Goal: Information Seeking & Learning: Learn about a topic

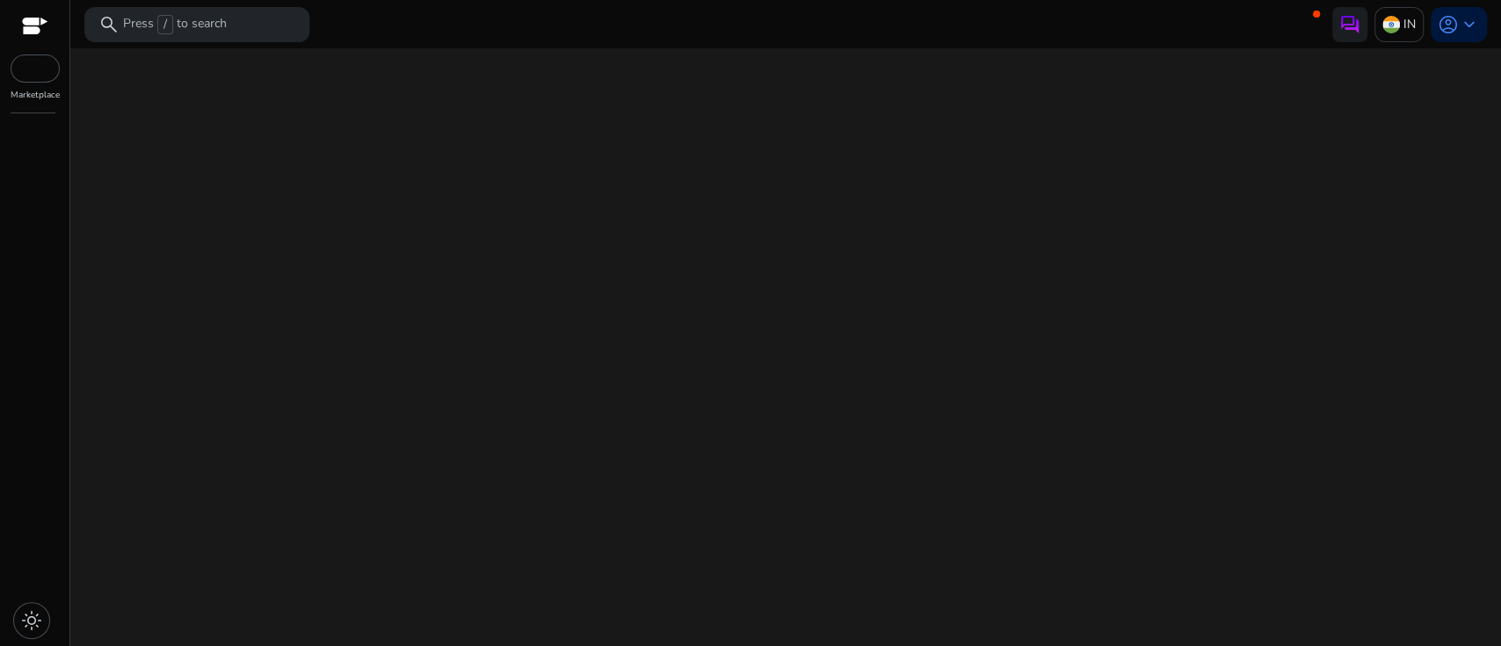
click at [767, 224] on div "We are getting things ready for you..." at bounding box center [785, 347] width 1417 height 598
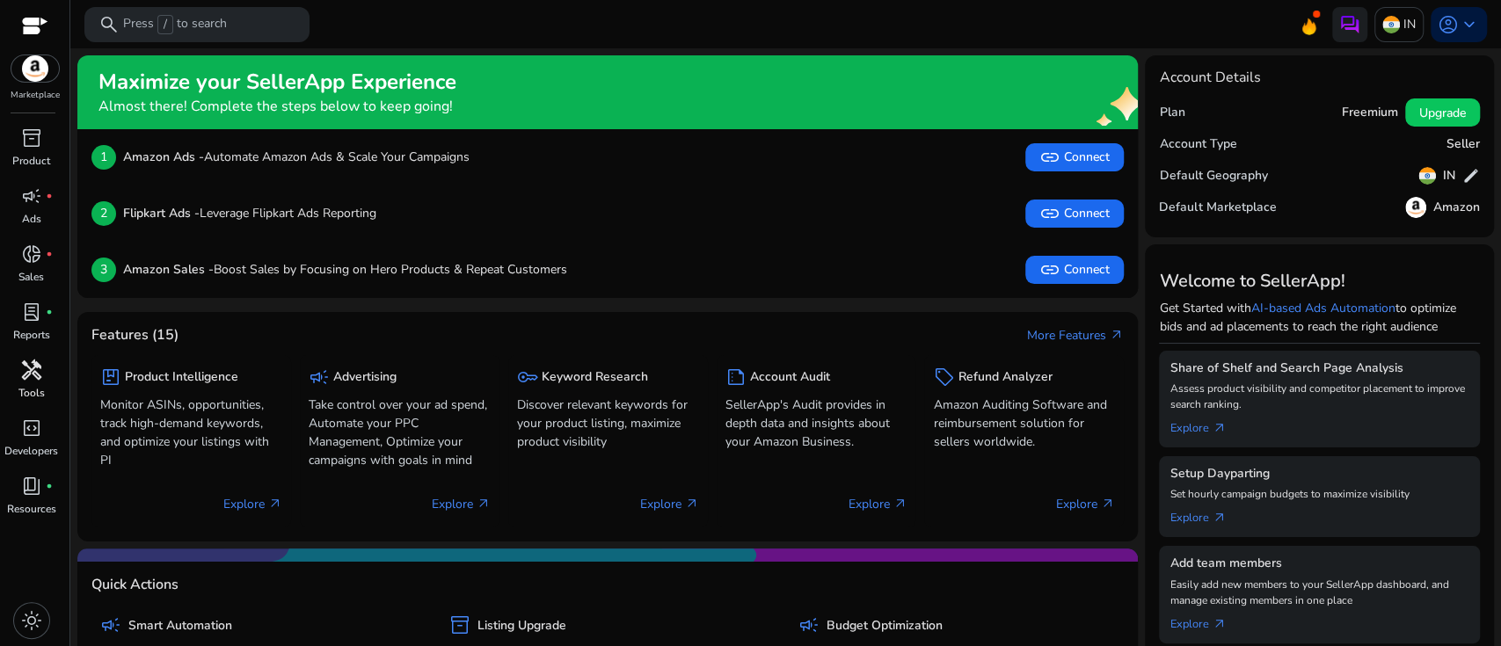
click at [33, 362] on span "handyman" at bounding box center [31, 370] width 21 height 21
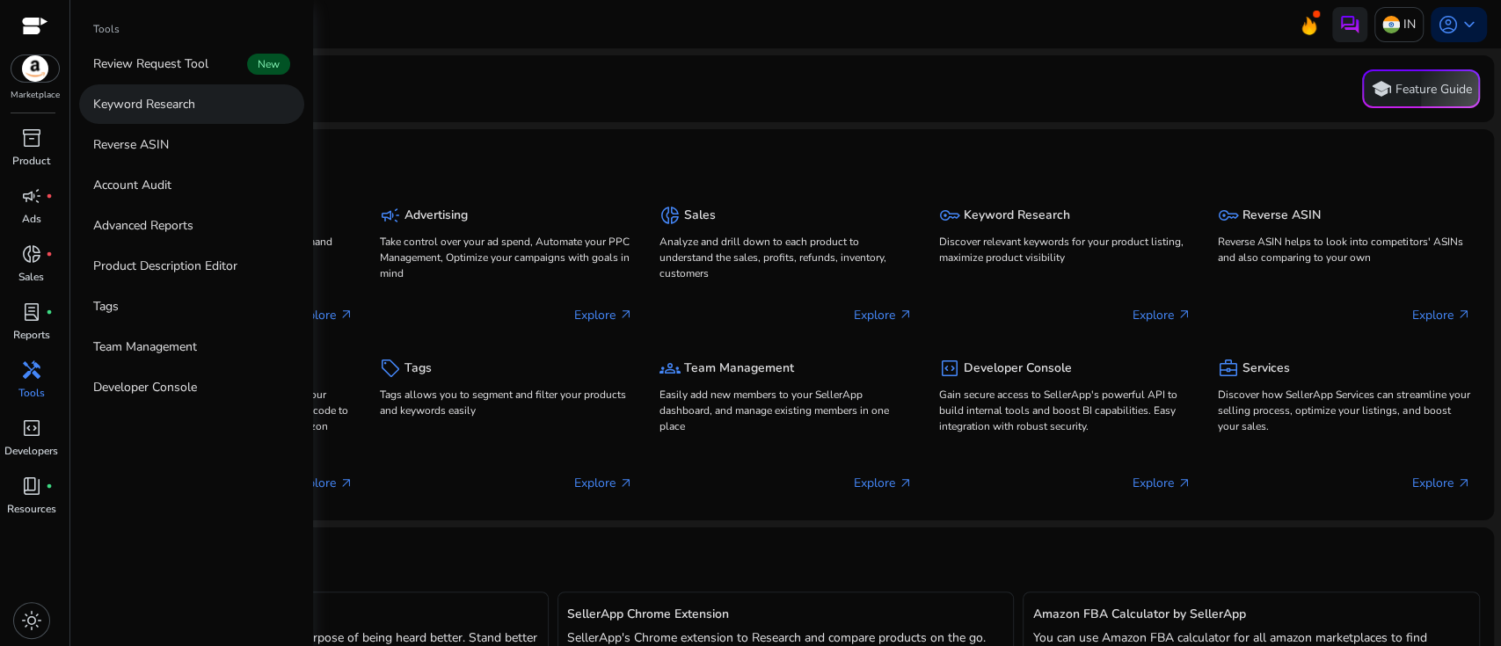
click at [174, 106] on p "Keyword Research" at bounding box center [144, 104] width 102 height 18
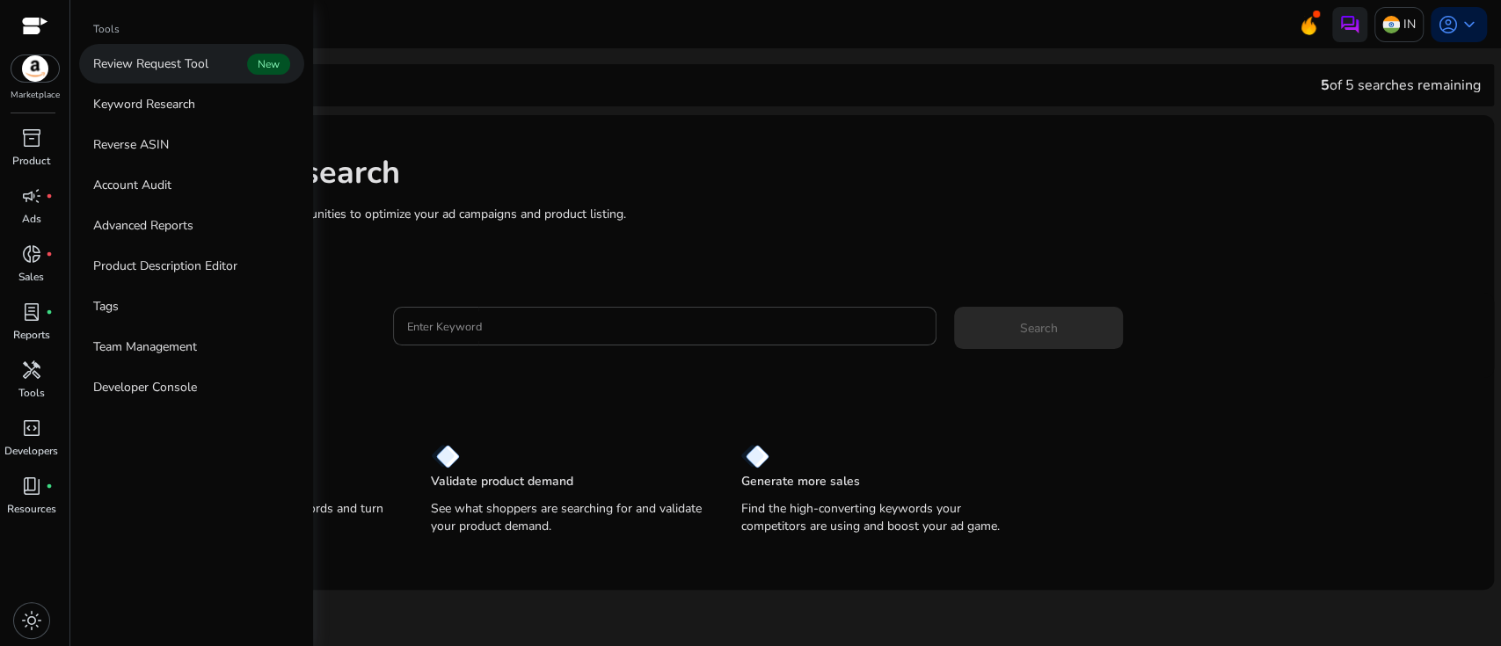
click at [174, 58] on p "Review Request Tool" at bounding box center [150, 64] width 115 height 18
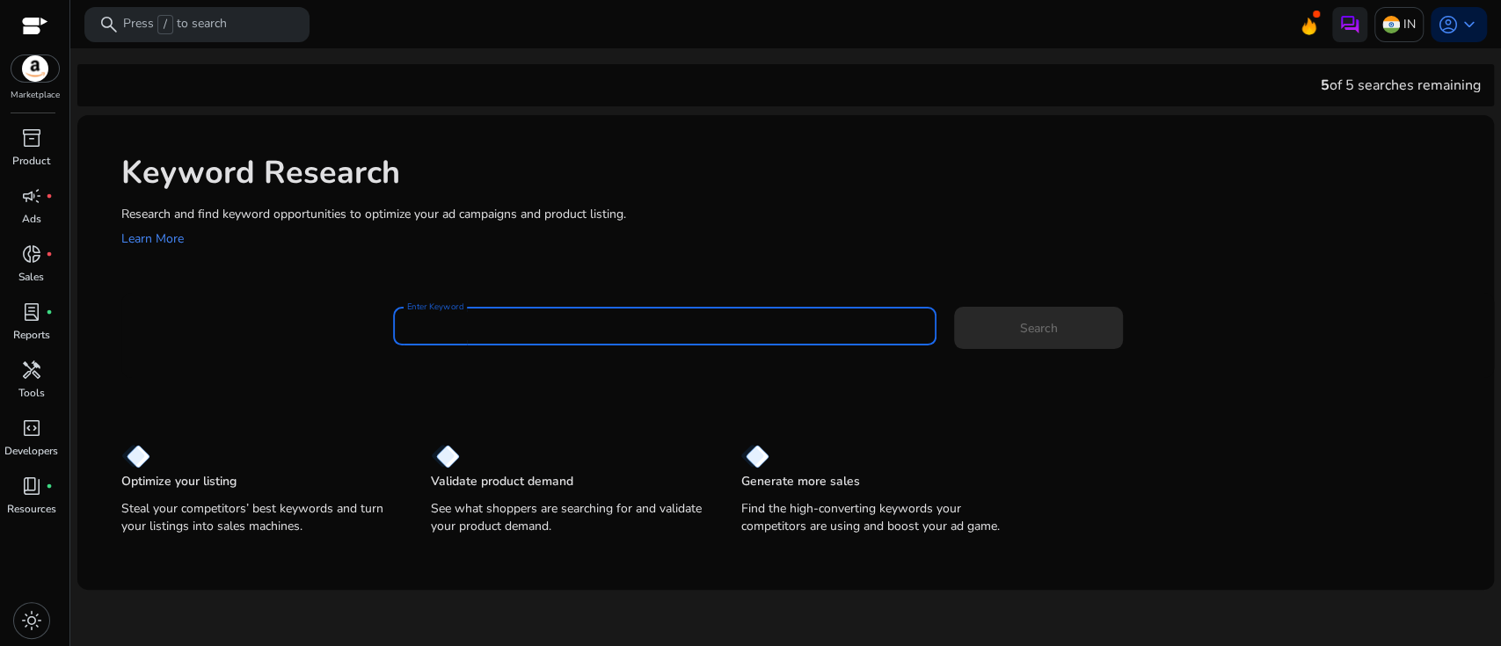
click at [538, 333] on input "Enter Keyword" at bounding box center [664, 326] width 515 height 19
type input "**********"
click at [1022, 325] on span "Search" at bounding box center [1039, 328] width 38 height 18
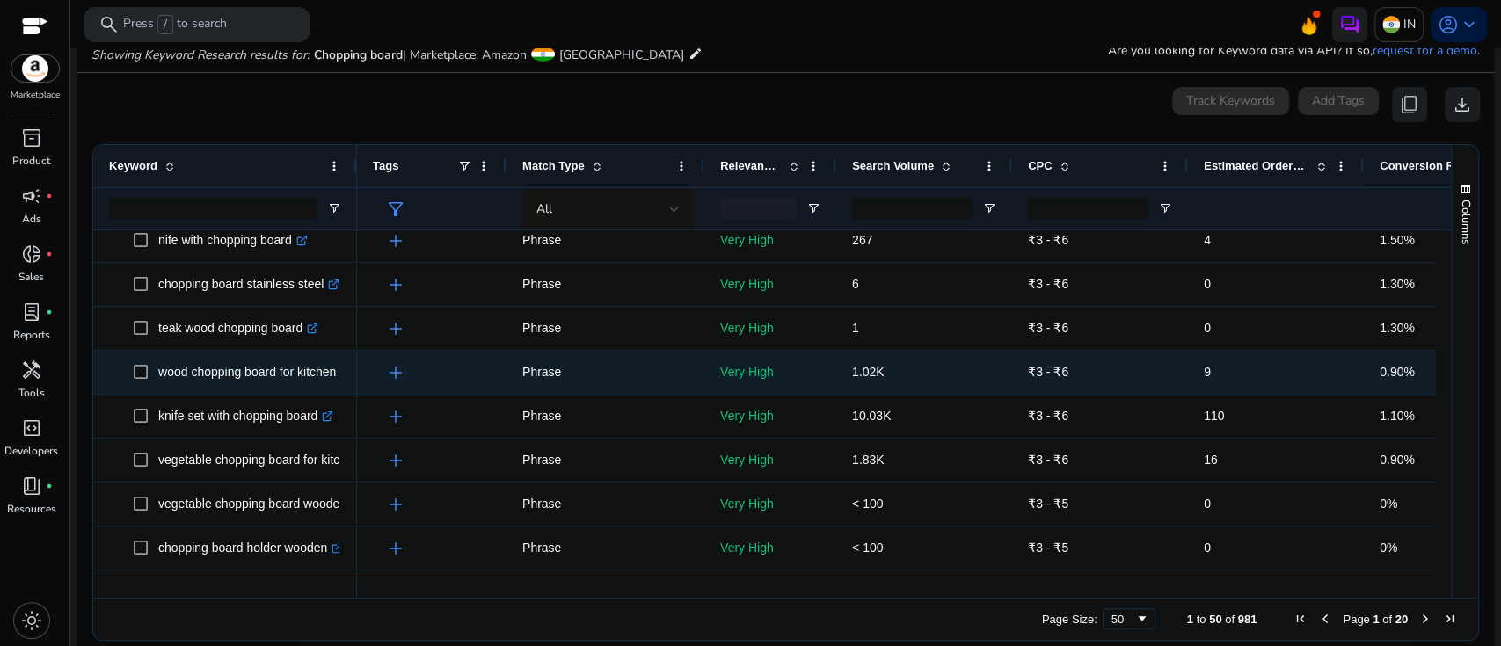
scroll to position [1305, 0]
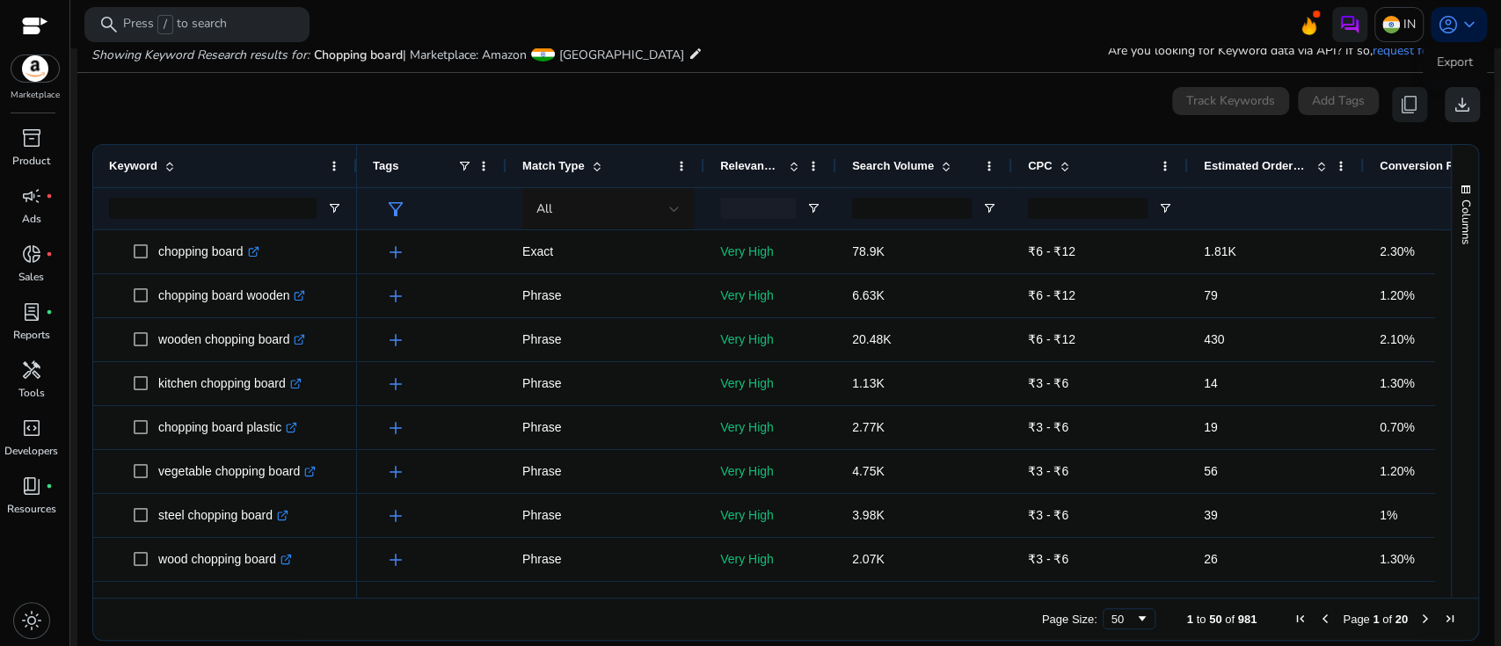
click at [1453, 106] on span "download" at bounding box center [1462, 104] width 21 height 21
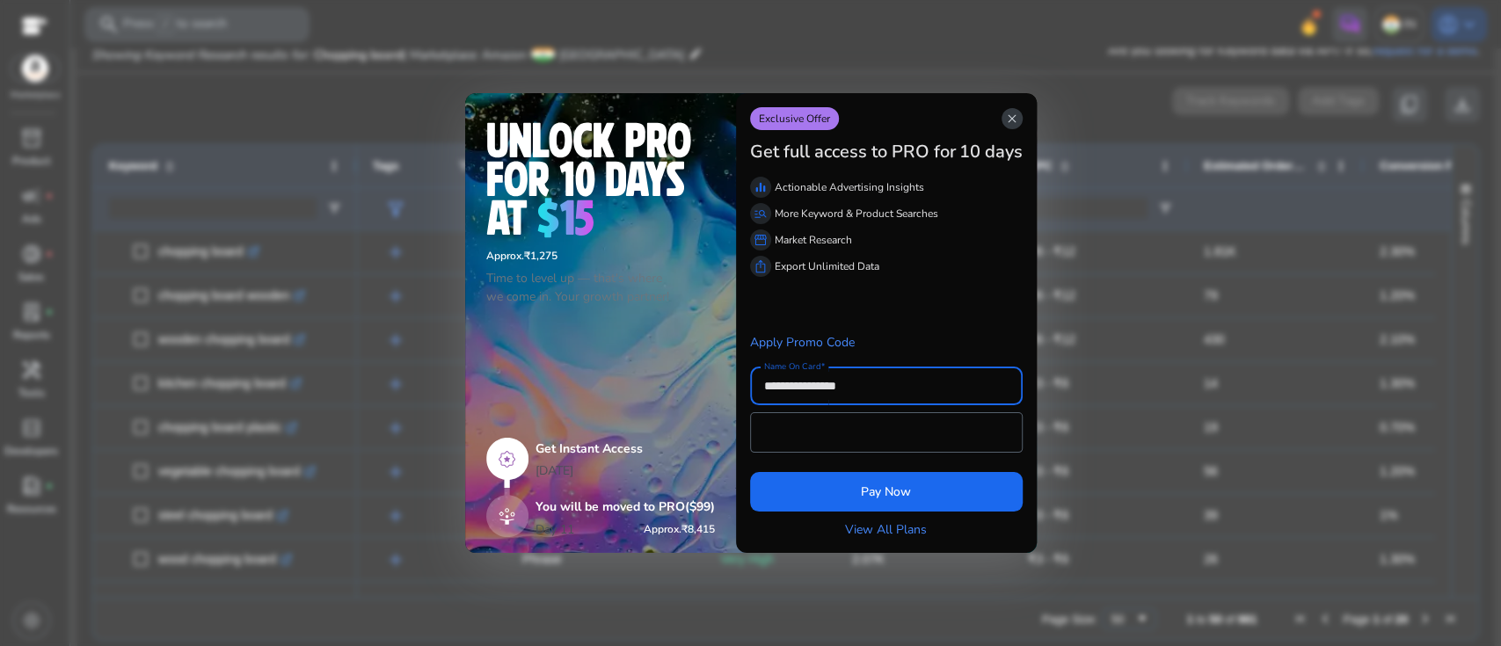
click at [1013, 117] on span "close" at bounding box center [1012, 119] width 14 height 14
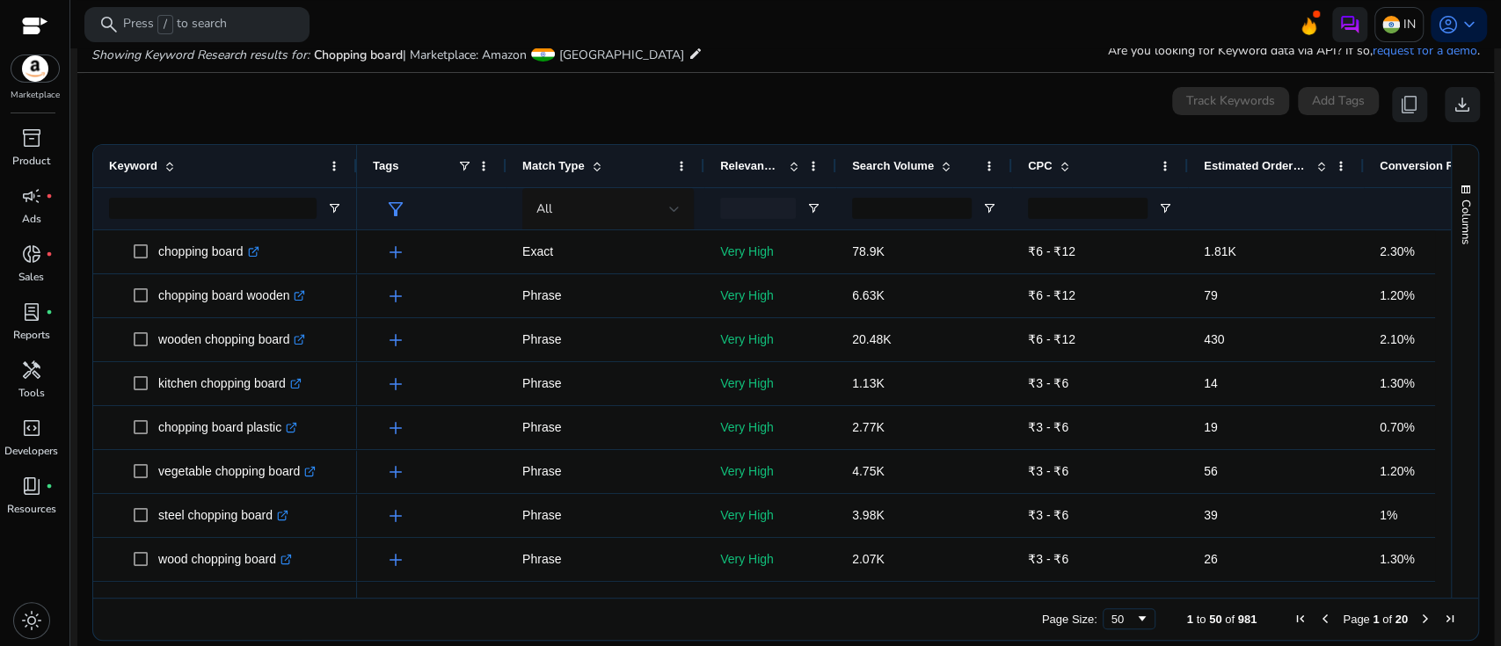
click at [902, 159] on span "Search Volume" at bounding box center [893, 165] width 82 height 13
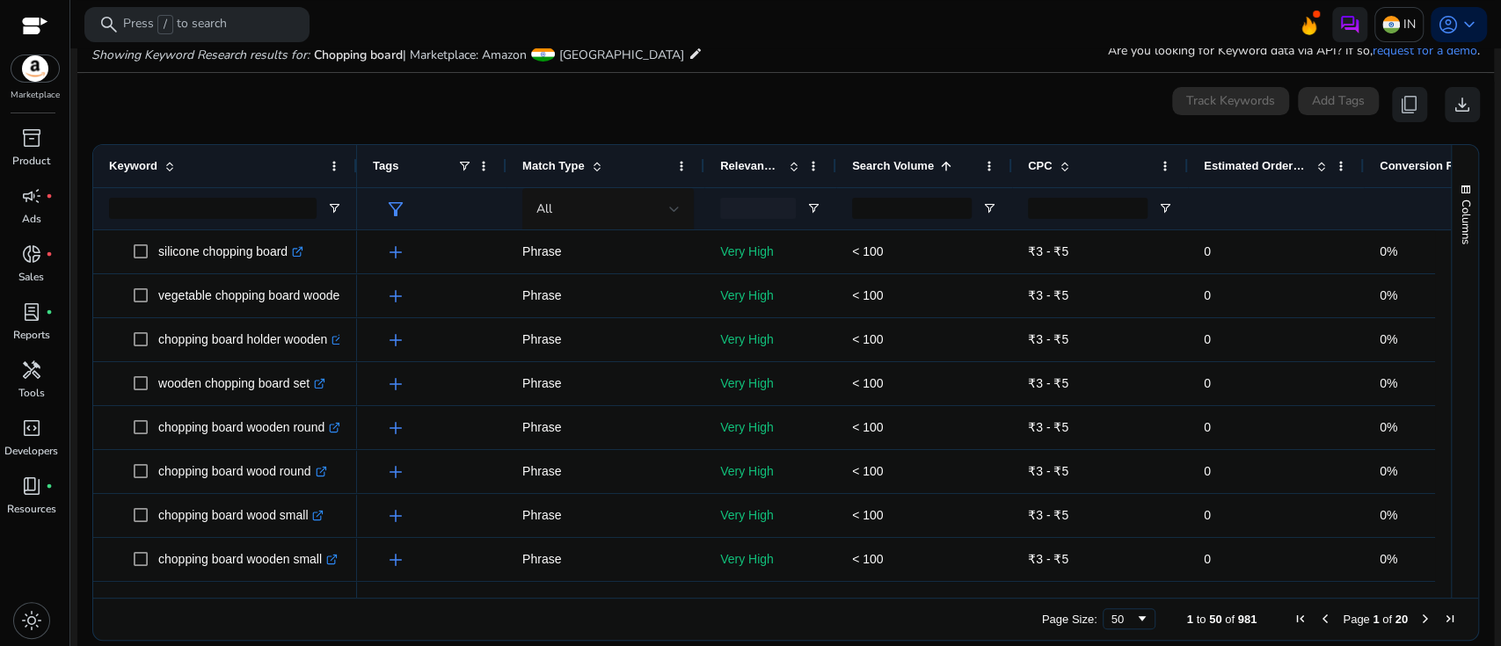
click at [902, 159] on span "Search Volume" at bounding box center [893, 165] width 82 height 13
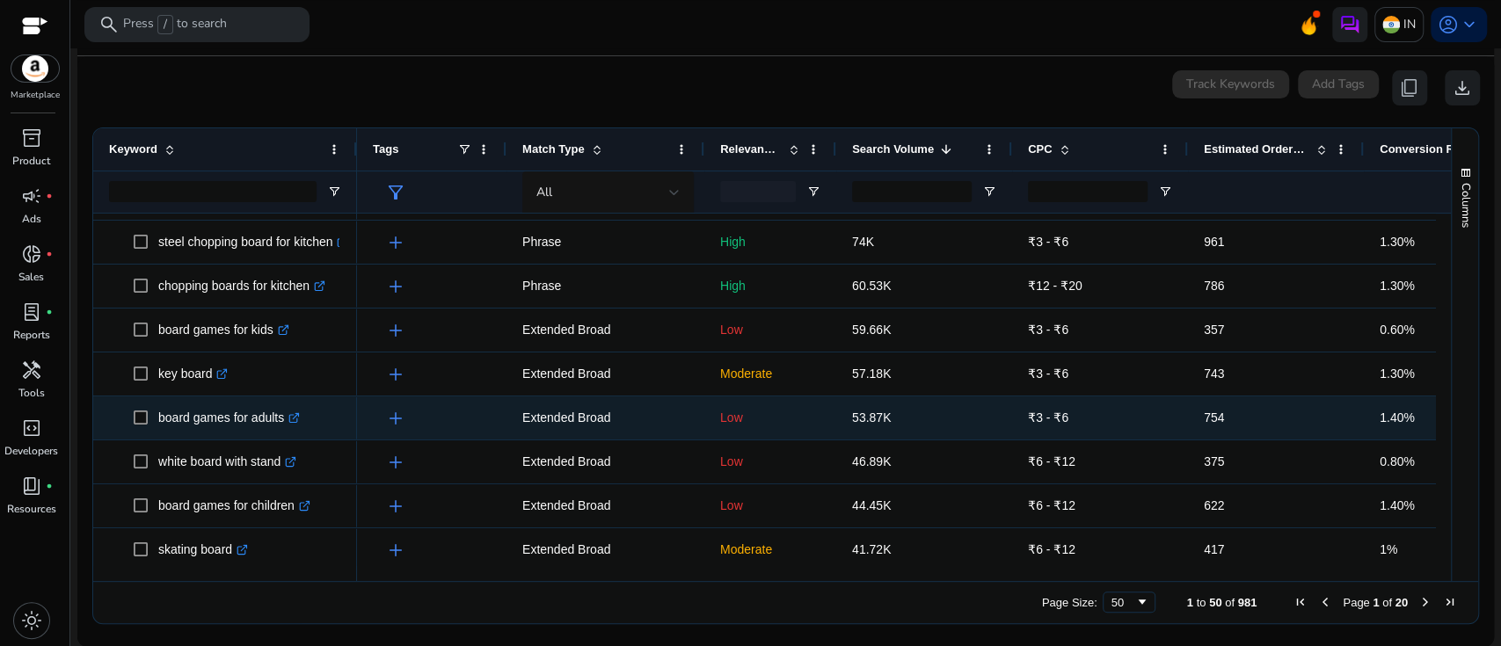
scroll to position [426, 0]
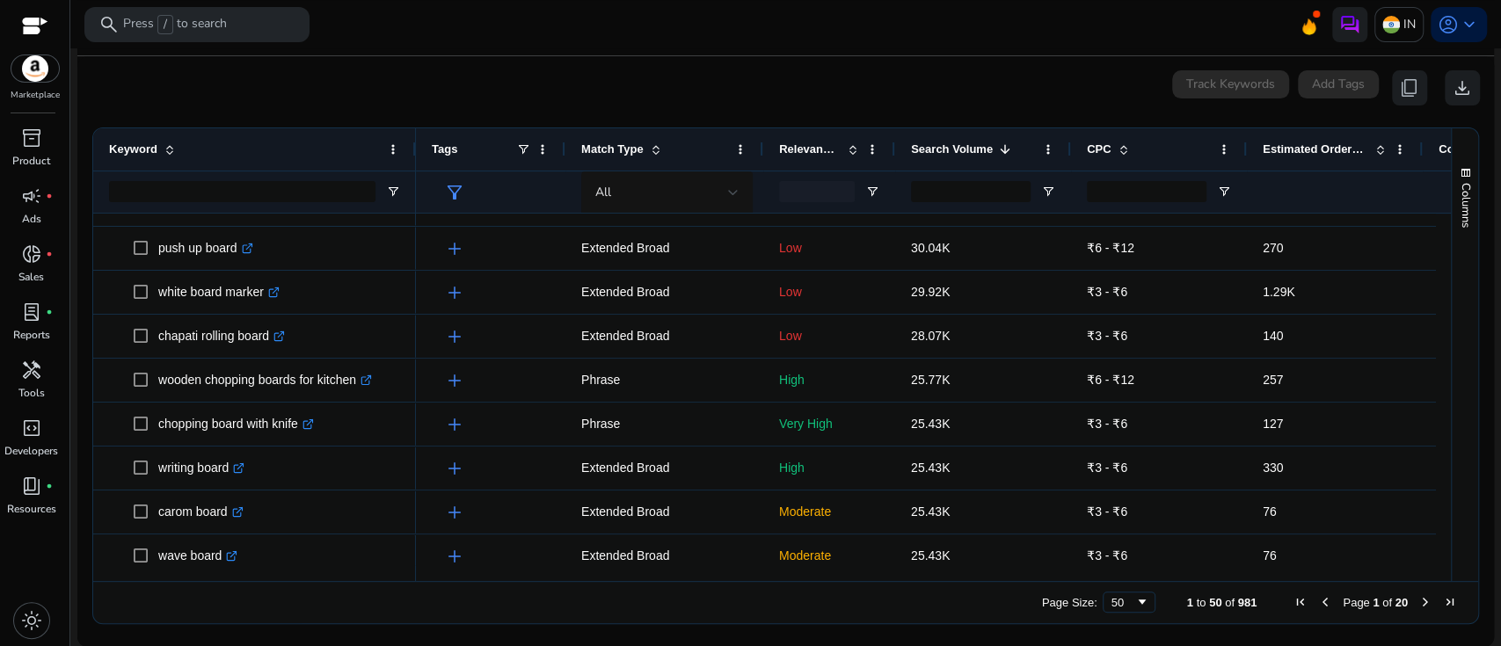
drag, startPoint x: 353, startPoint y: 144, endPoint x: 412, endPoint y: 153, distance: 59.6
click at [412, 153] on div at bounding box center [415, 149] width 7 height 42
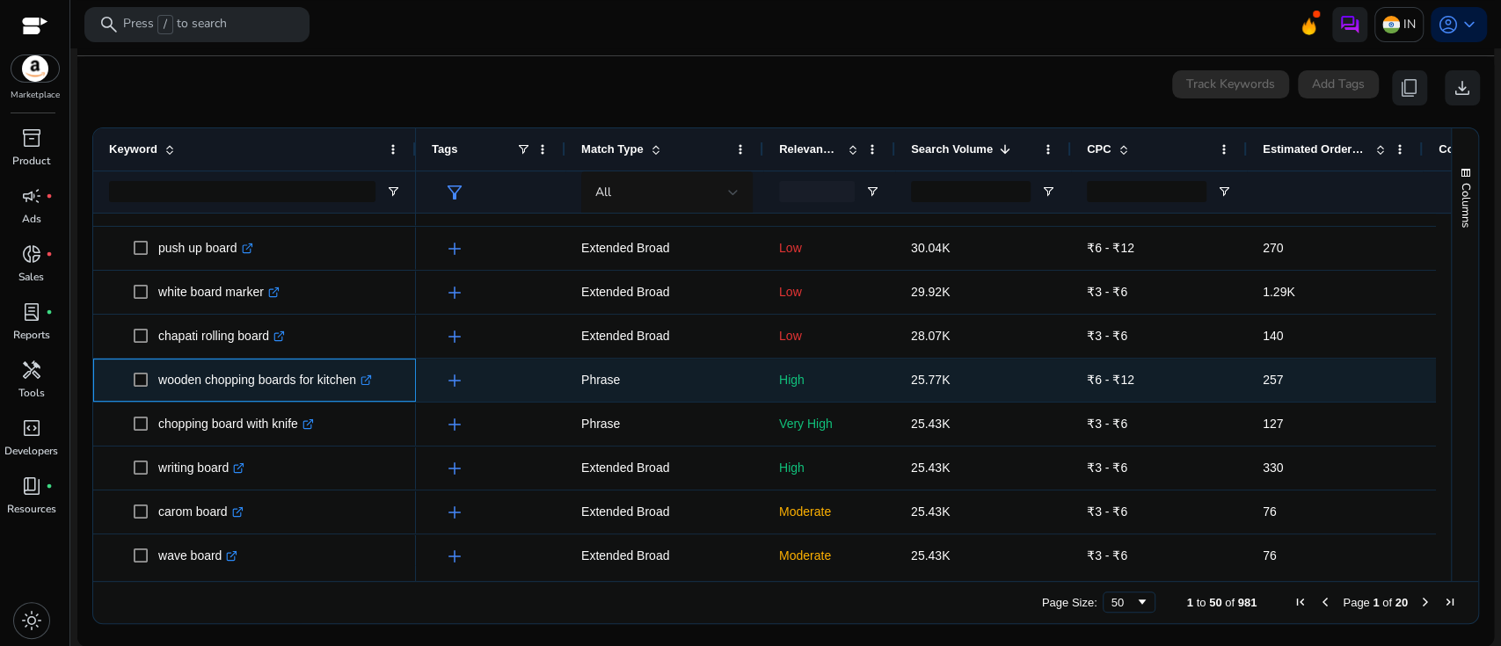
drag, startPoint x: 359, startPoint y: 380, endPoint x: 156, endPoint y: 376, distance: 203.2
click at [156, 376] on span "wooden chopping boards for kitchen .st0{fill:#2c8af8}" at bounding box center [267, 380] width 267 height 36
copy span "wooden chopping boards for kitchen"
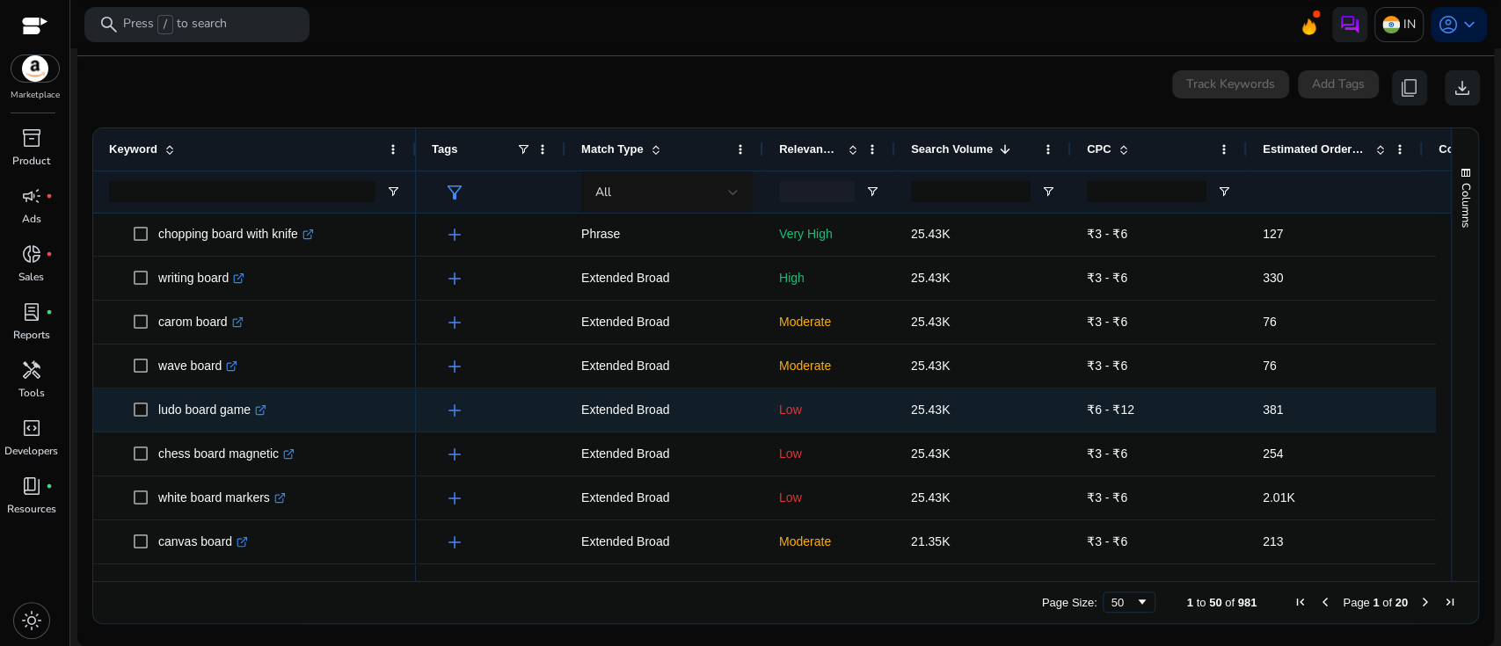
scroll to position [1209, 0]
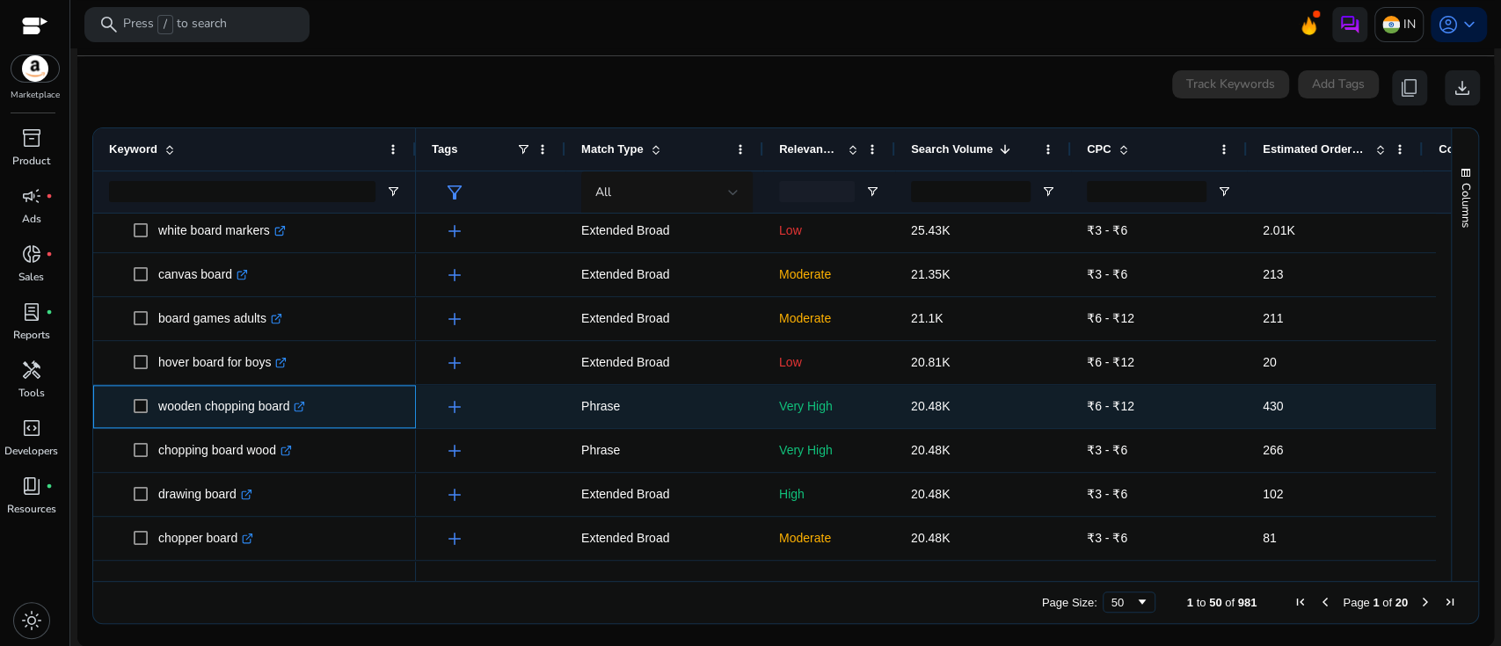
drag, startPoint x: 292, startPoint y: 405, endPoint x: 154, endPoint y: 410, distance: 138.2
click at [154, 410] on span "wooden chopping board .st0{fill:#2c8af8}" at bounding box center [267, 407] width 267 height 36
copy span "wooden chopping board"
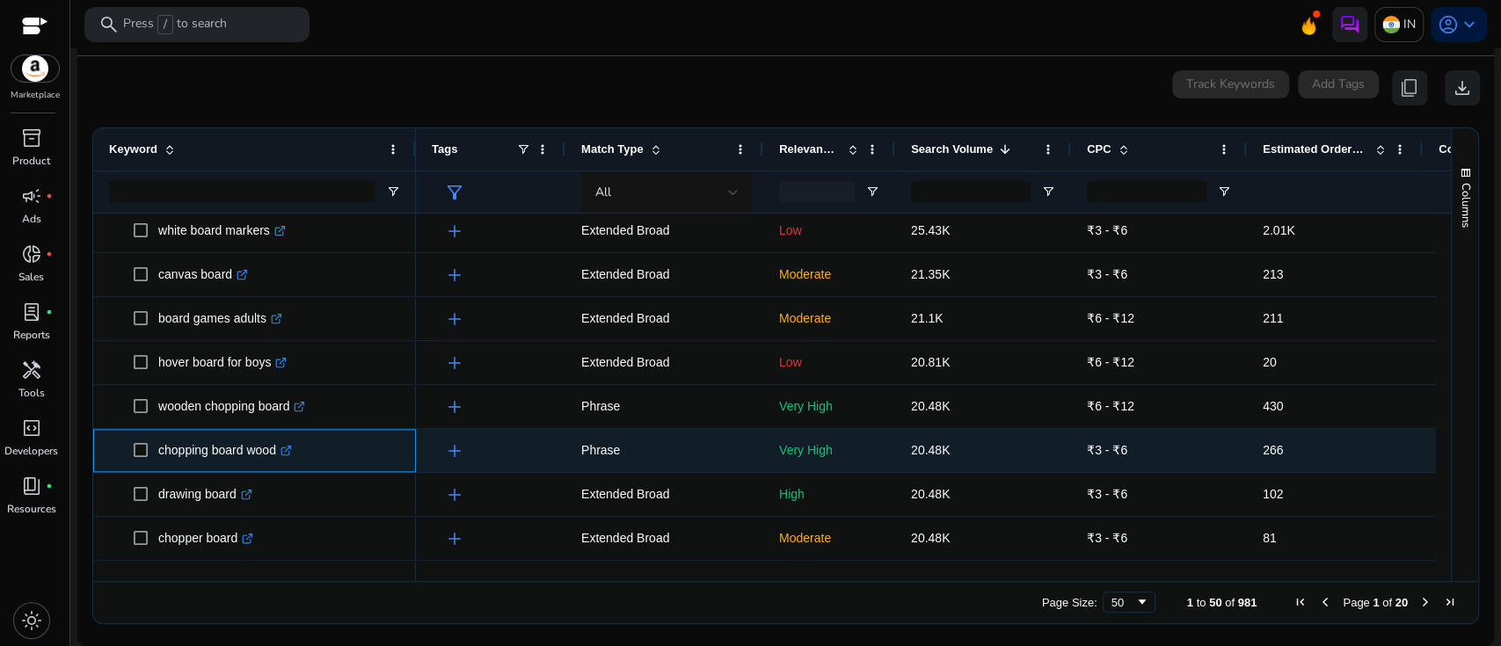
drag, startPoint x: 280, startPoint y: 449, endPoint x: 150, endPoint y: 452, distance: 129.3
click at [150, 452] on span "chopping board wood .st0{fill:#2c8af8}" at bounding box center [267, 451] width 267 height 36
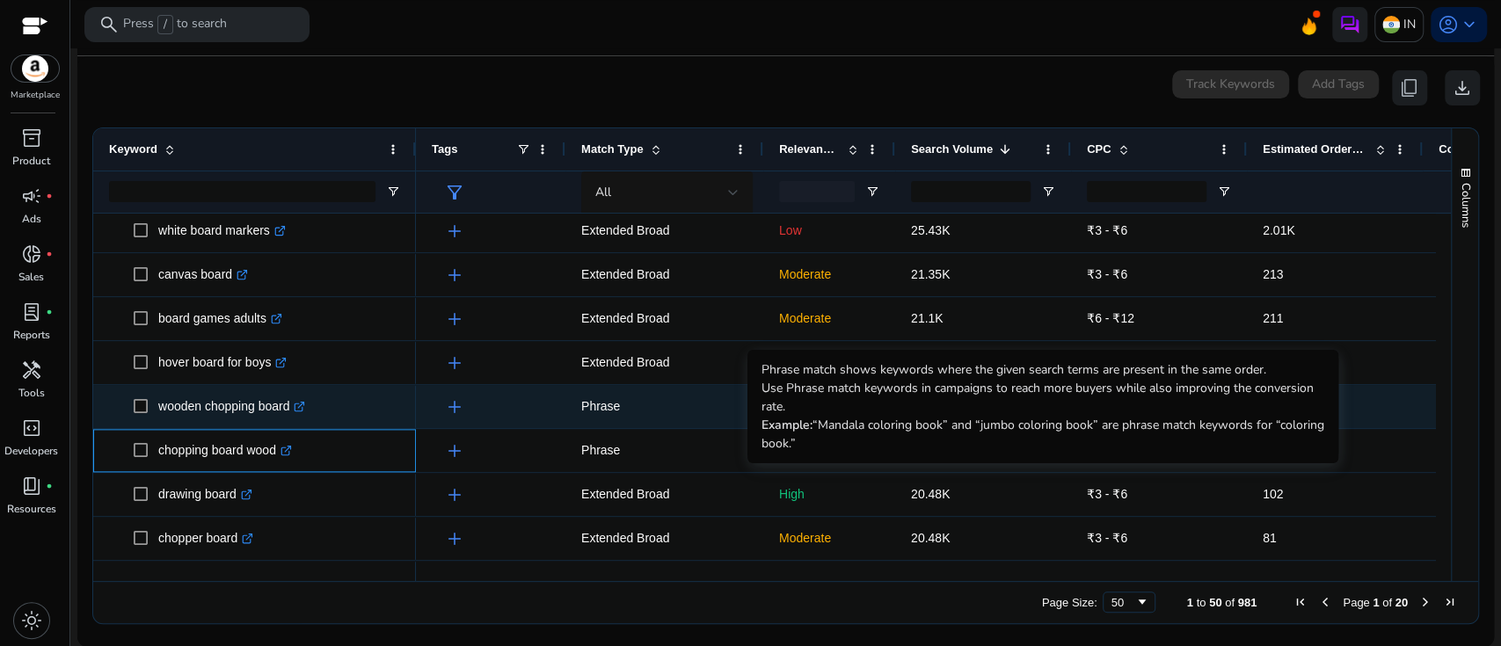
copy span "chopping board wood"
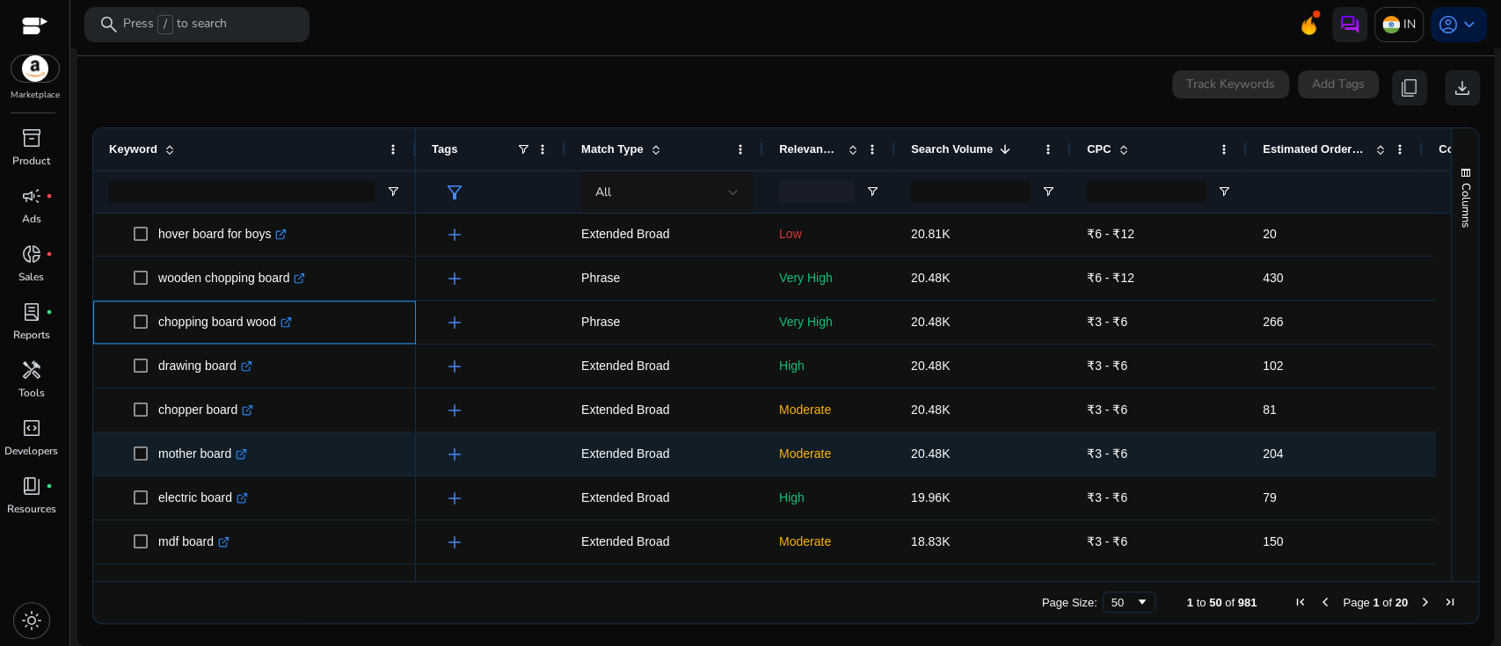
scroll to position [1566, 0]
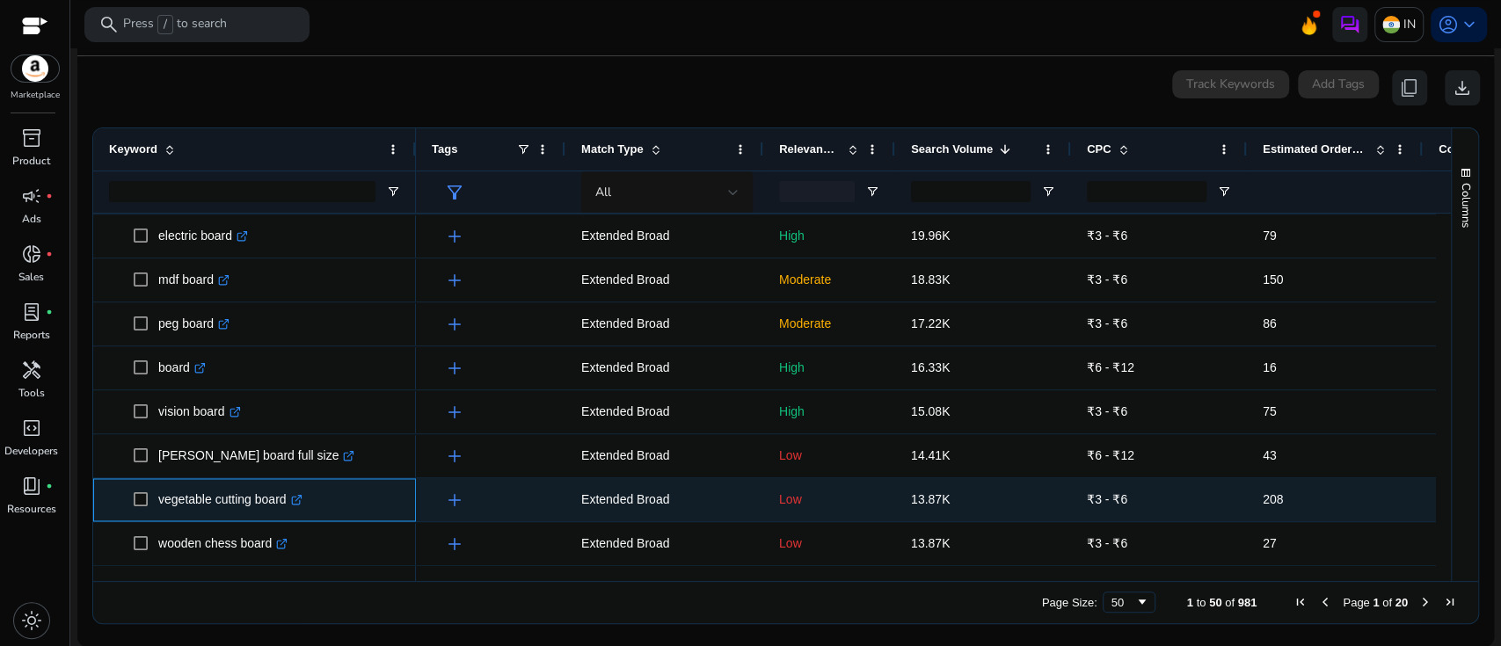
drag, startPoint x: 288, startPoint y: 501, endPoint x: 155, endPoint y: 508, distance: 133.8
click at [155, 508] on span "vegetable cutting board .st0{fill:#2c8af8}" at bounding box center [267, 500] width 267 height 36
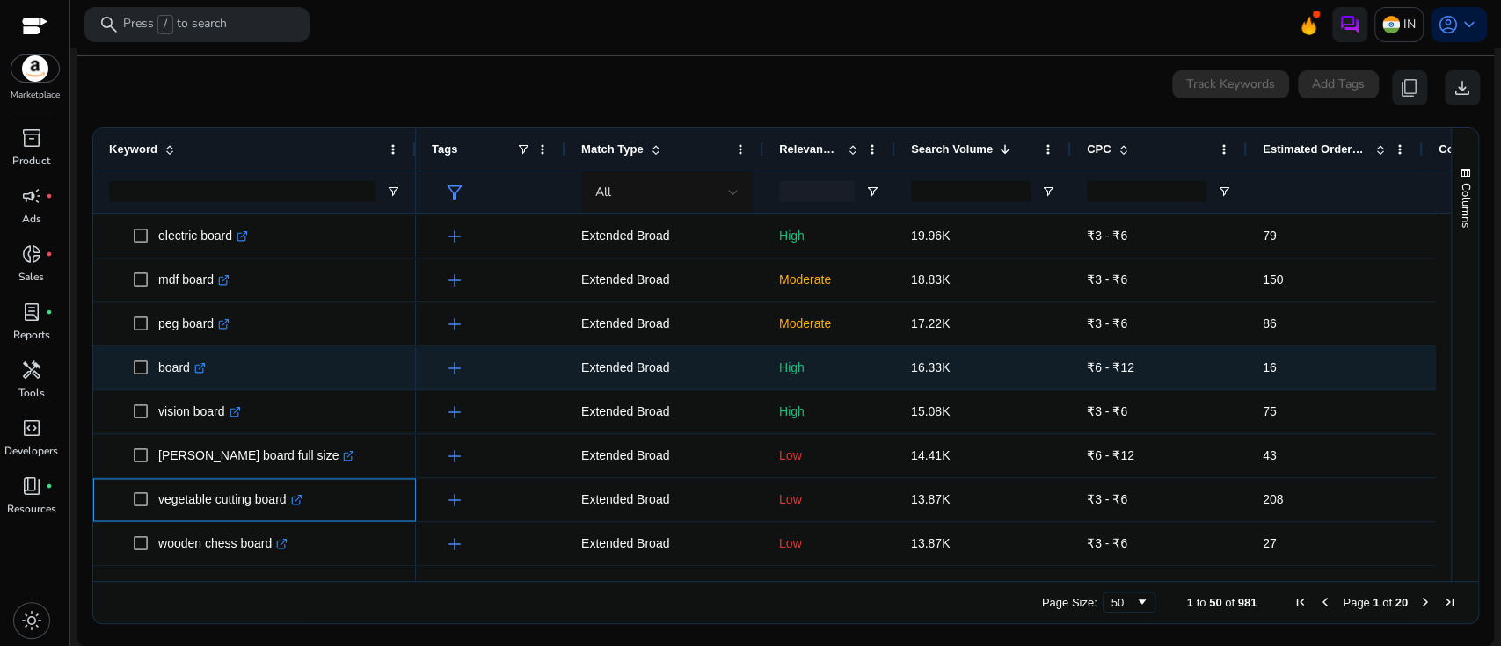
copy span "vegetable cutting board"
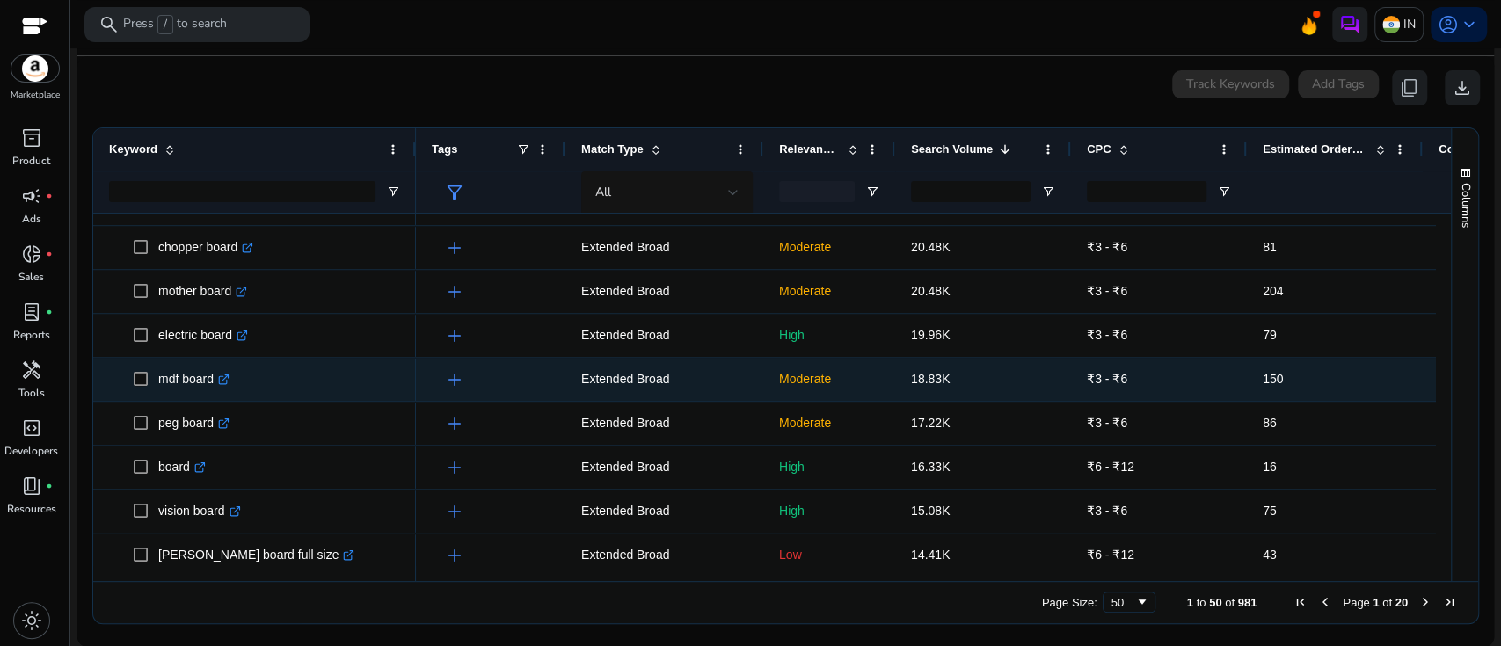
scroll to position [1735, 0]
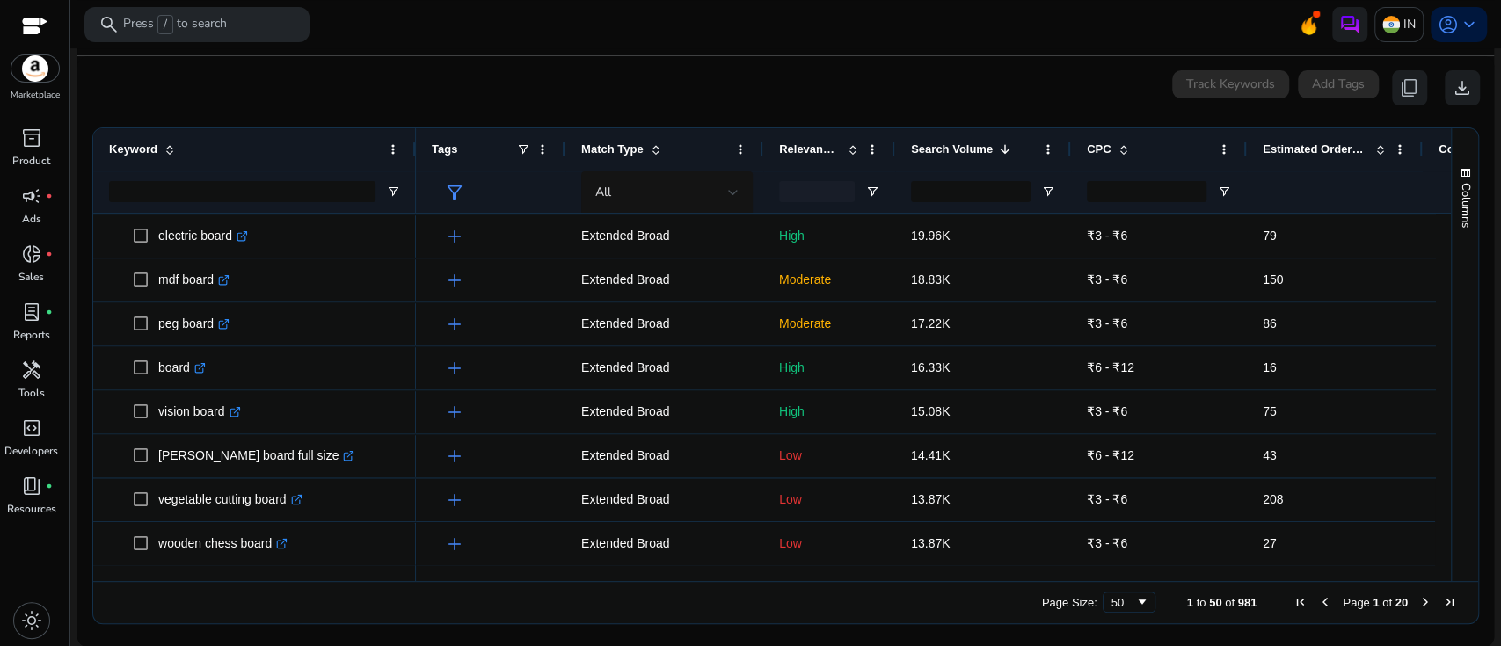
click at [1419, 605] on span "Next Page" at bounding box center [1426, 602] width 14 height 14
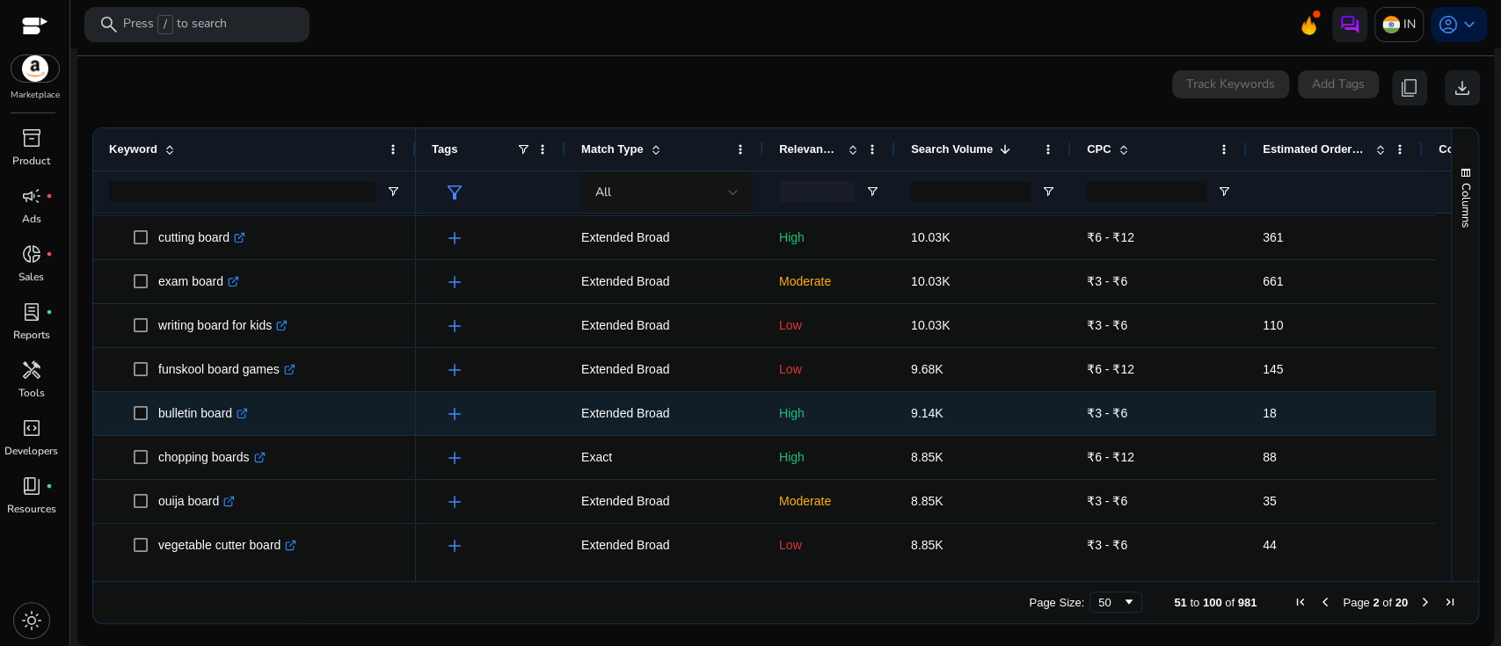
scroll to position [405, 0]
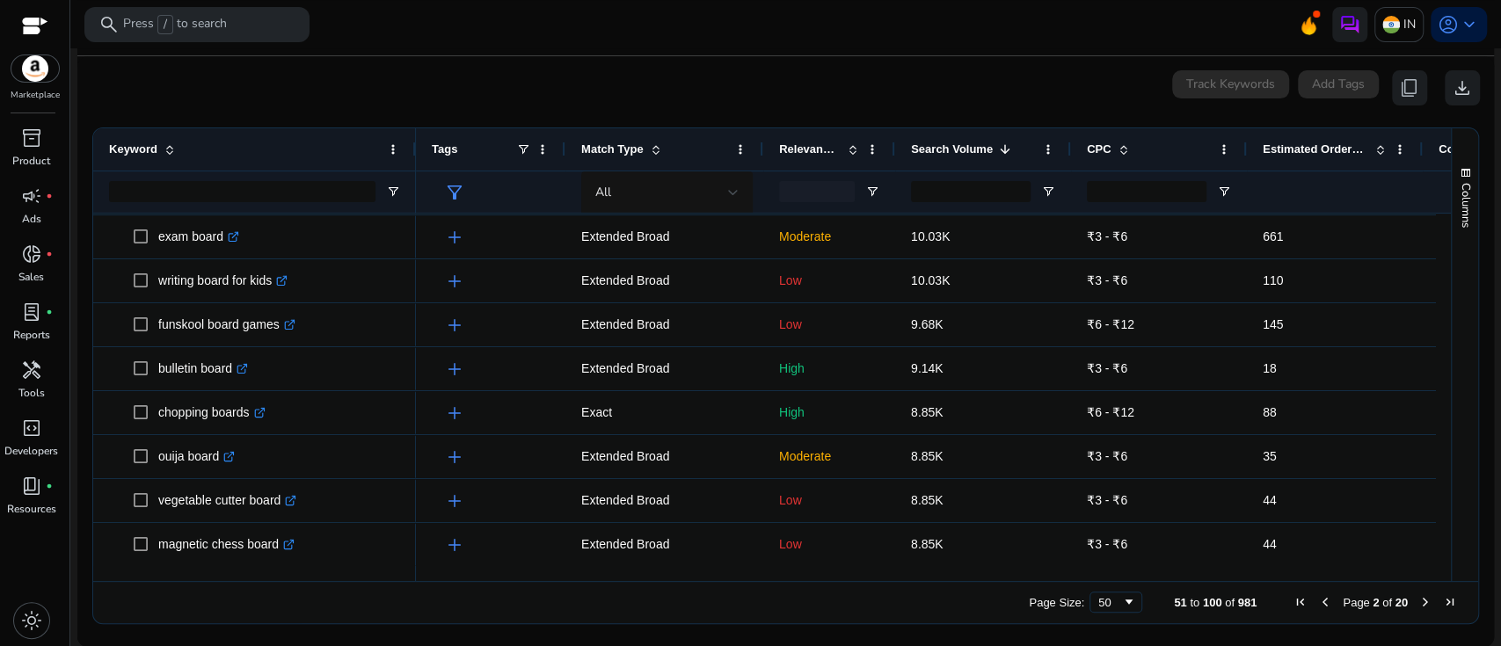
click at [1319, 599] on span "Previous Page" at bounding box center [1325, 602] width 14 height 14
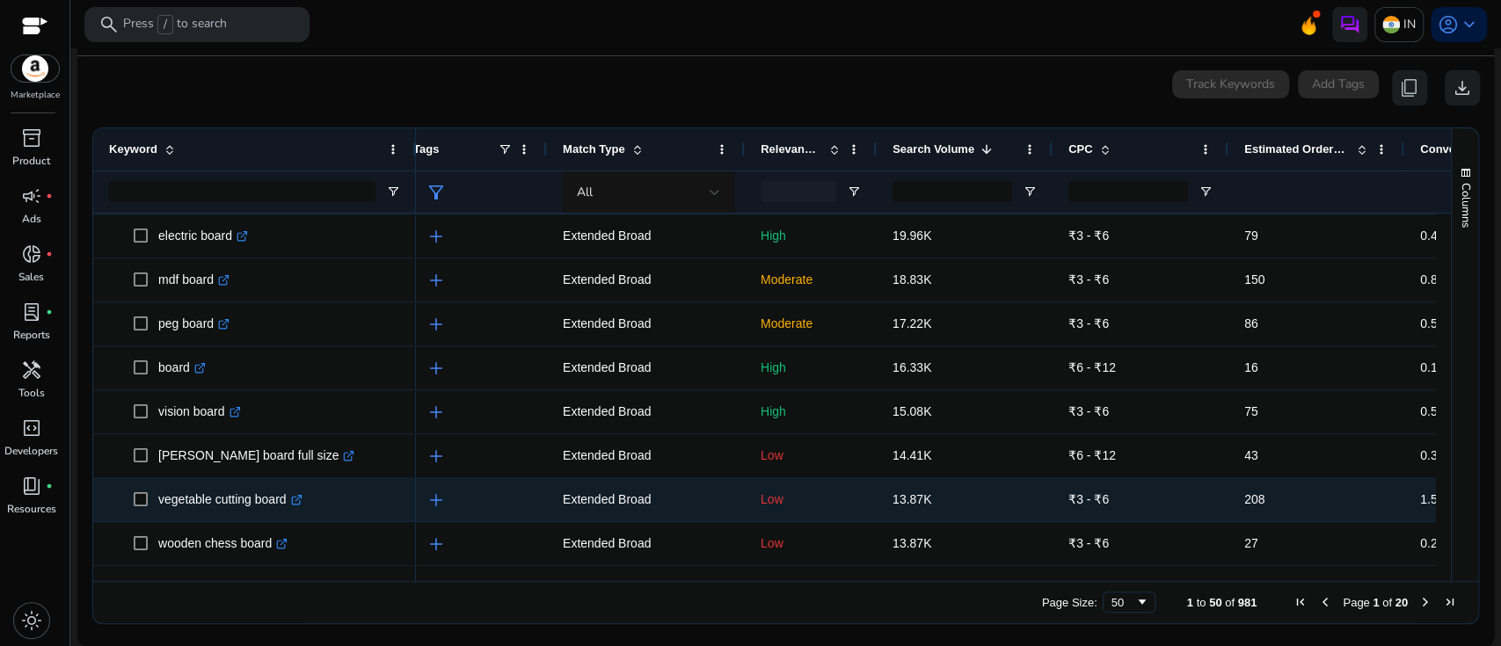
scroll to position [0, 29]
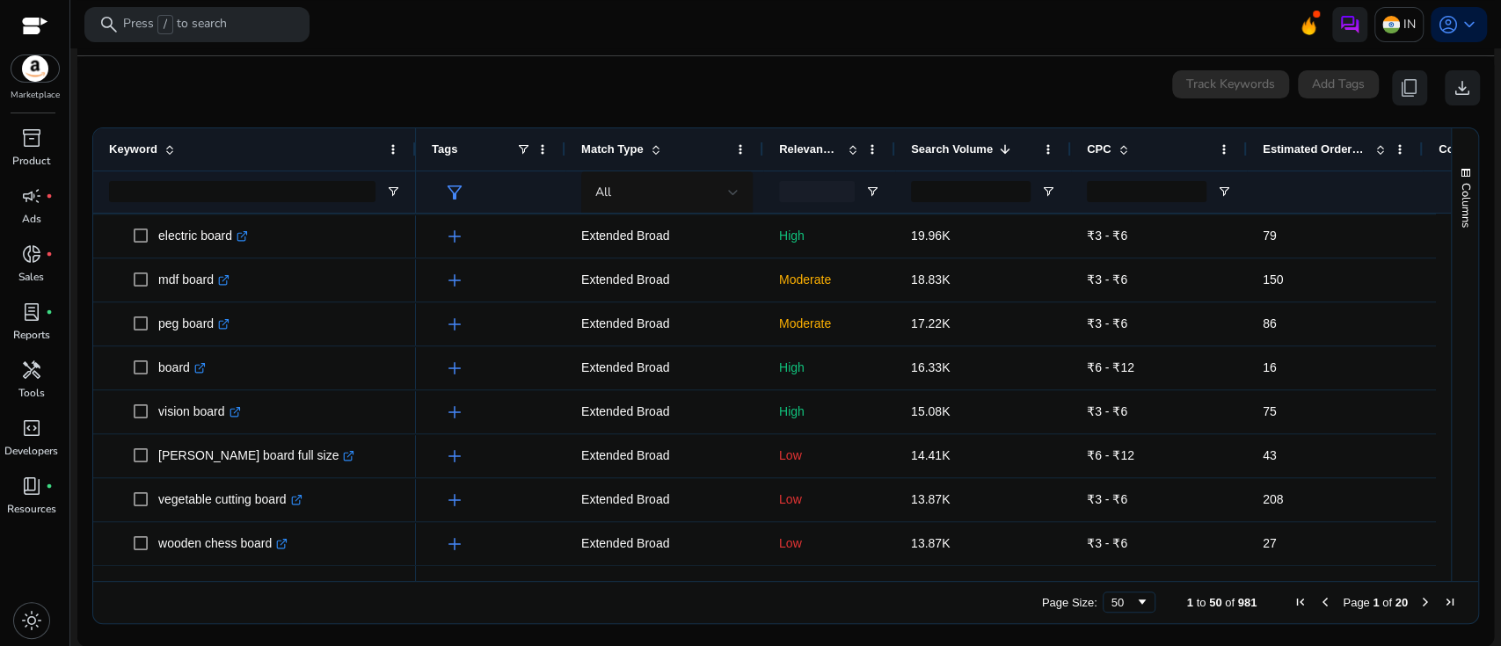
click at [1419, 602] on span "Next Page" at bounding box center [1426, 602] width 14 height 14
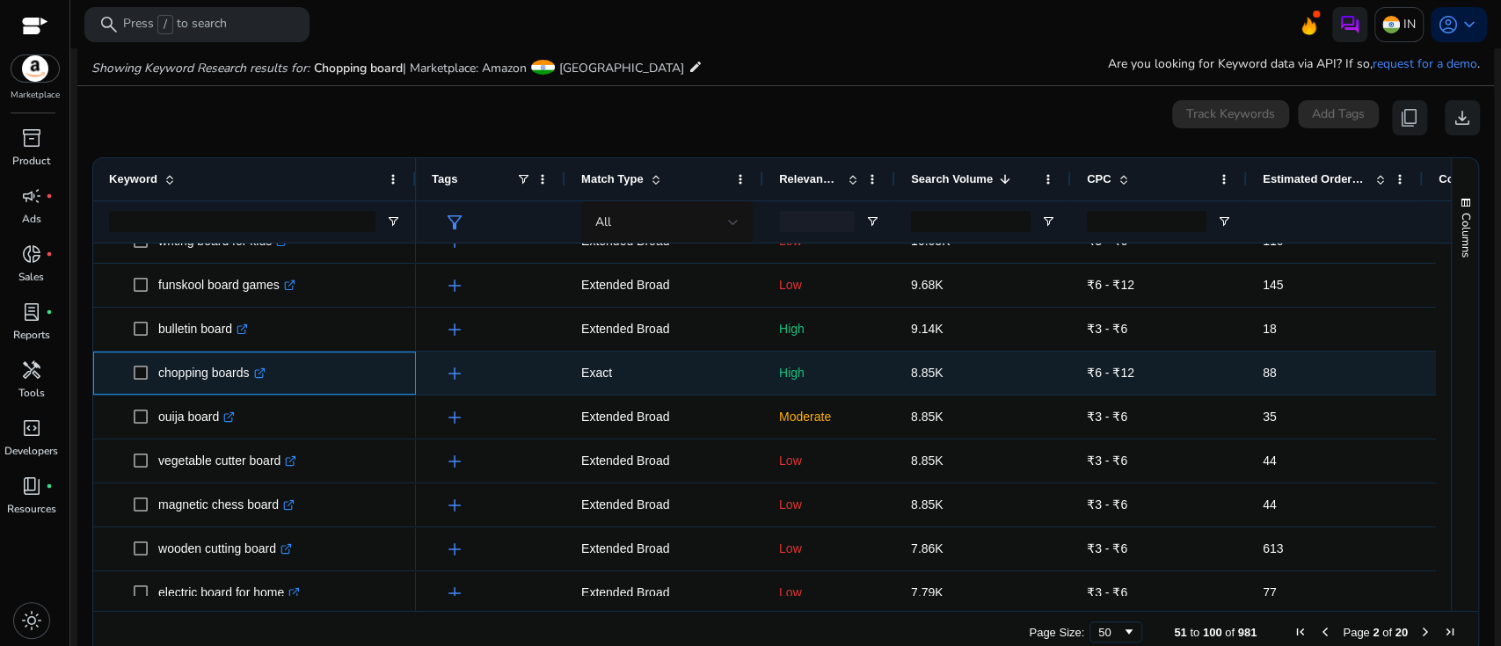
drag, startPoint x: 250, startPoint y: 375, endPoint x: 157, endPoint y: 386, distance: 93.9
click at [157, 386] on span "chopping boards .st0{fill:#2c8af8}" at bounding box center [267, 373] width 267 height 36
copy span "chopping boards"
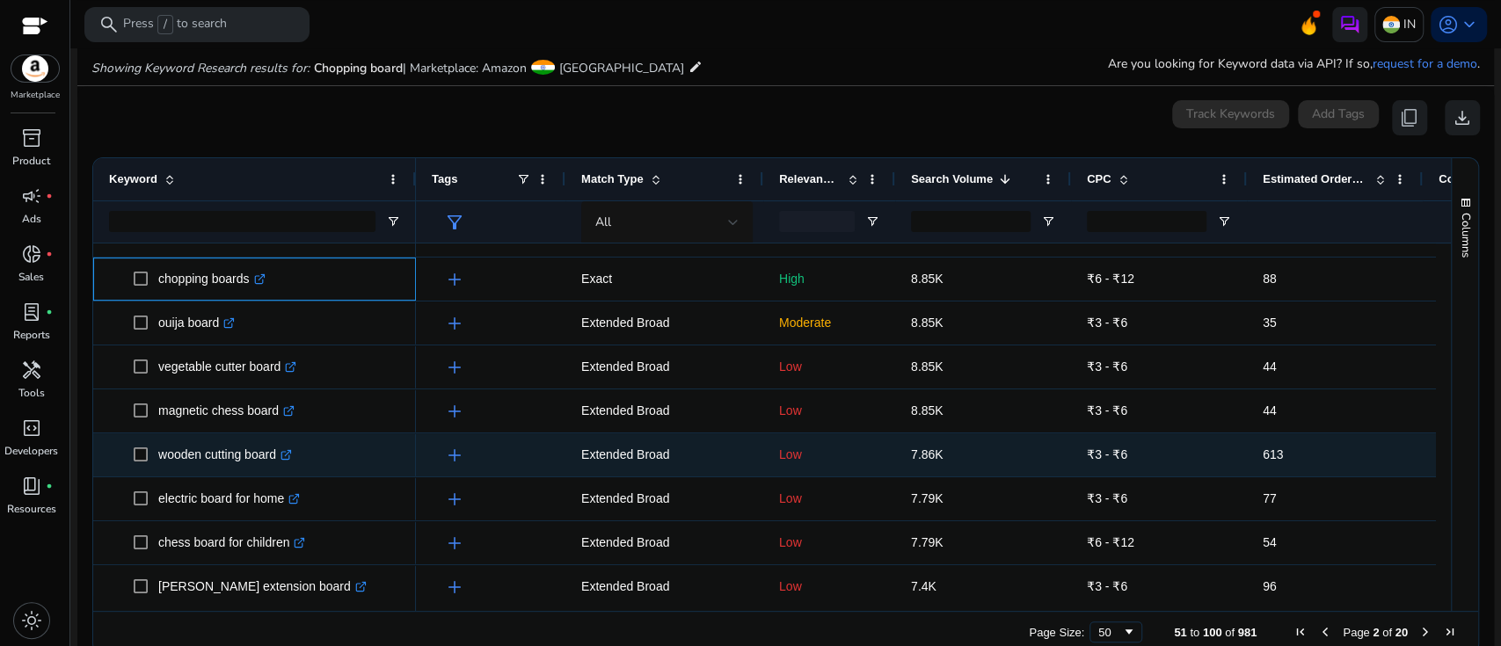
scroll to position [603, 0]
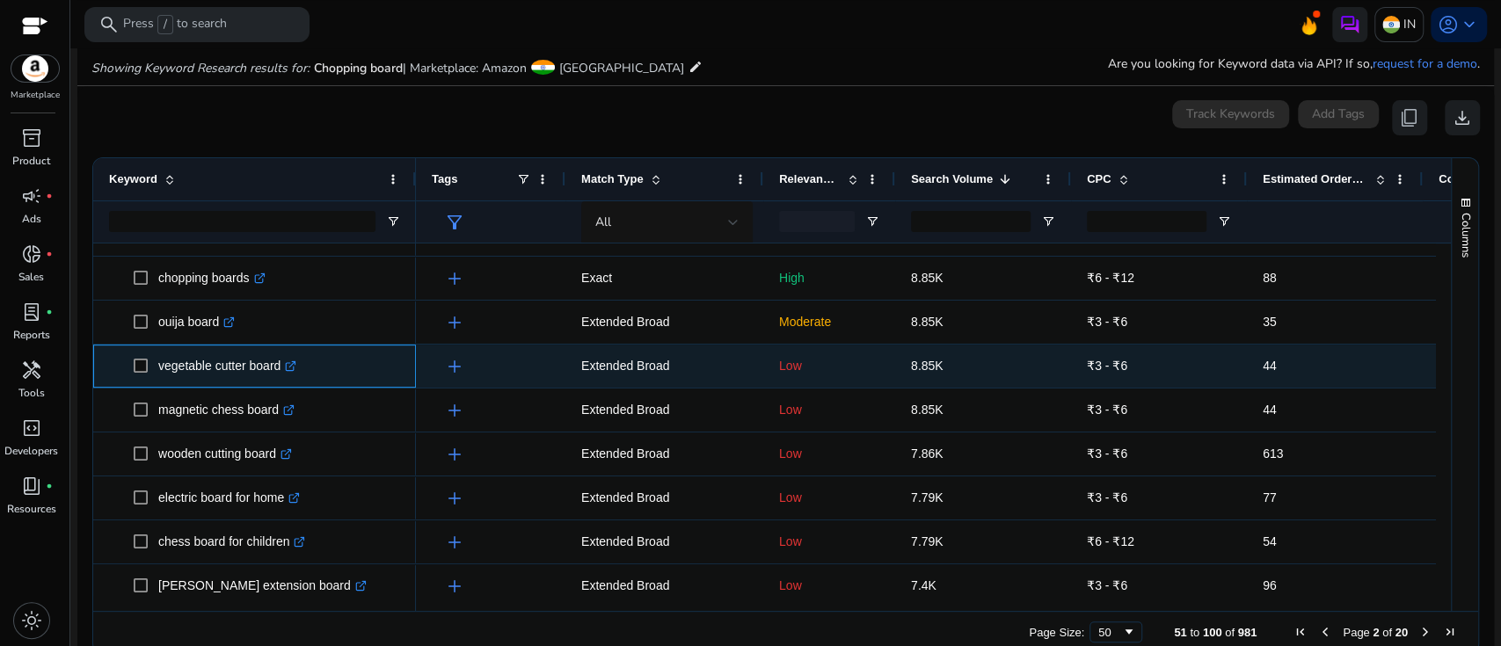
drag, startPoint x: 284, startPoint y: 365, endPoint x: 157, endPoint y: 369, distance: 126.7
click at [158, 369] on p "vegetable cutter board .st0{fill:#2c8af8}" at bounding box center [227, 366] width 138 height 36
copy p "vegetable cutter board"
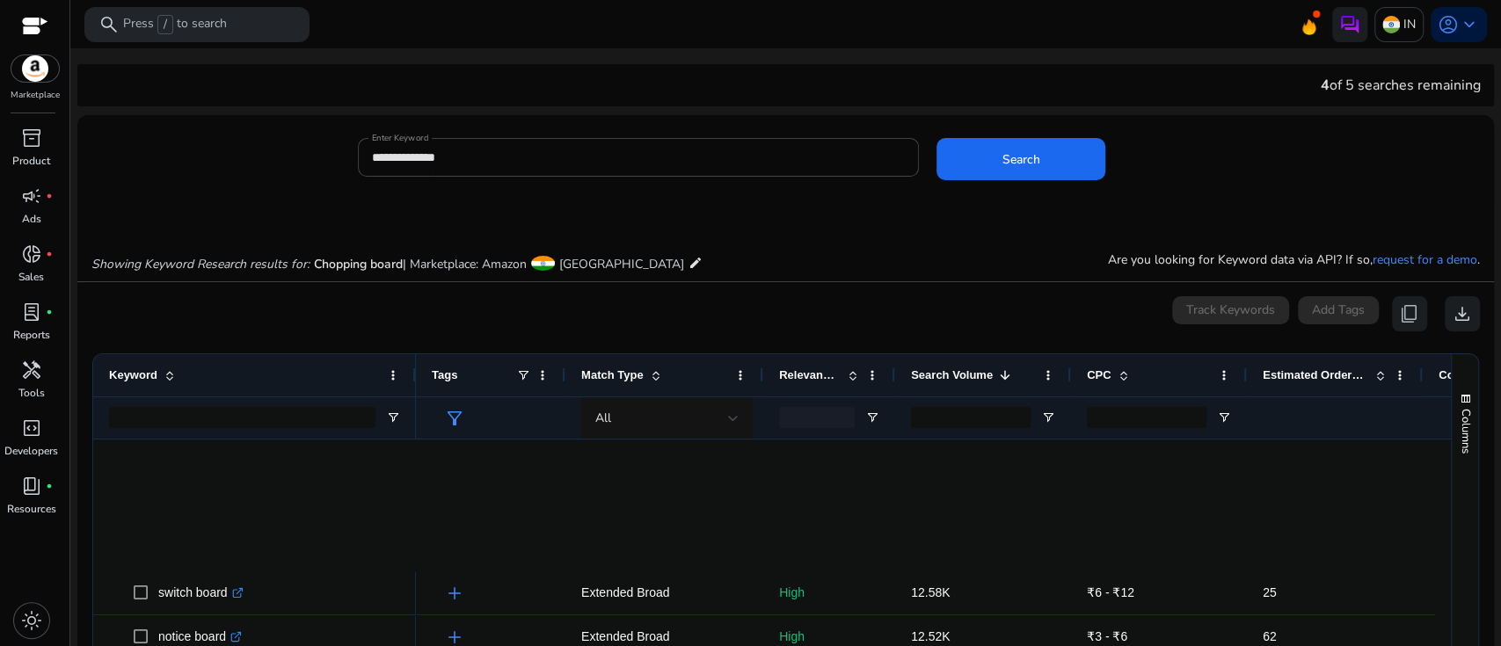
scroll to position [603, 0]
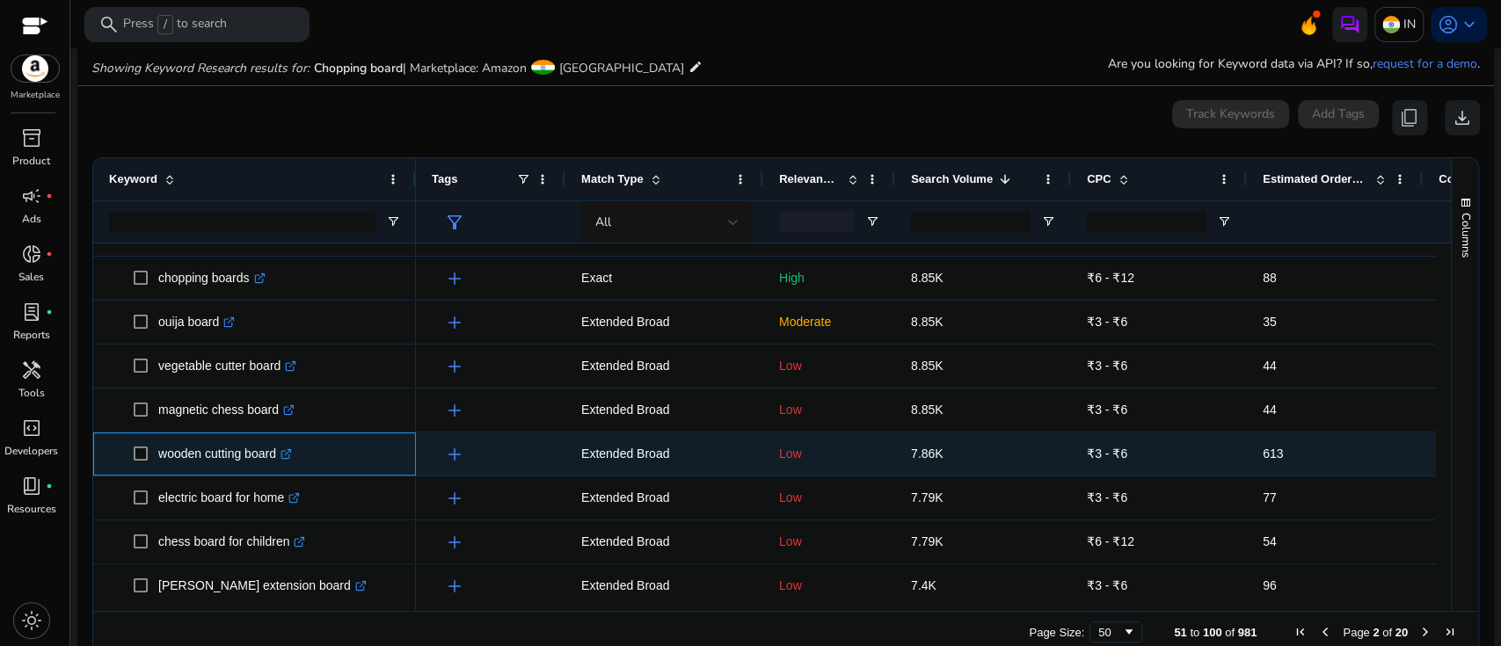
drag, startPoint x: 279, startPoint y: 454, endPoint x: 157, endPoint y: 454, distance: 122.3
click at [157, 454] on span "wooden cutting board .st0{fill:#2c8af8}" at bounding box center [267, 454] width 267 height 36
copy span "wooden cutting board"
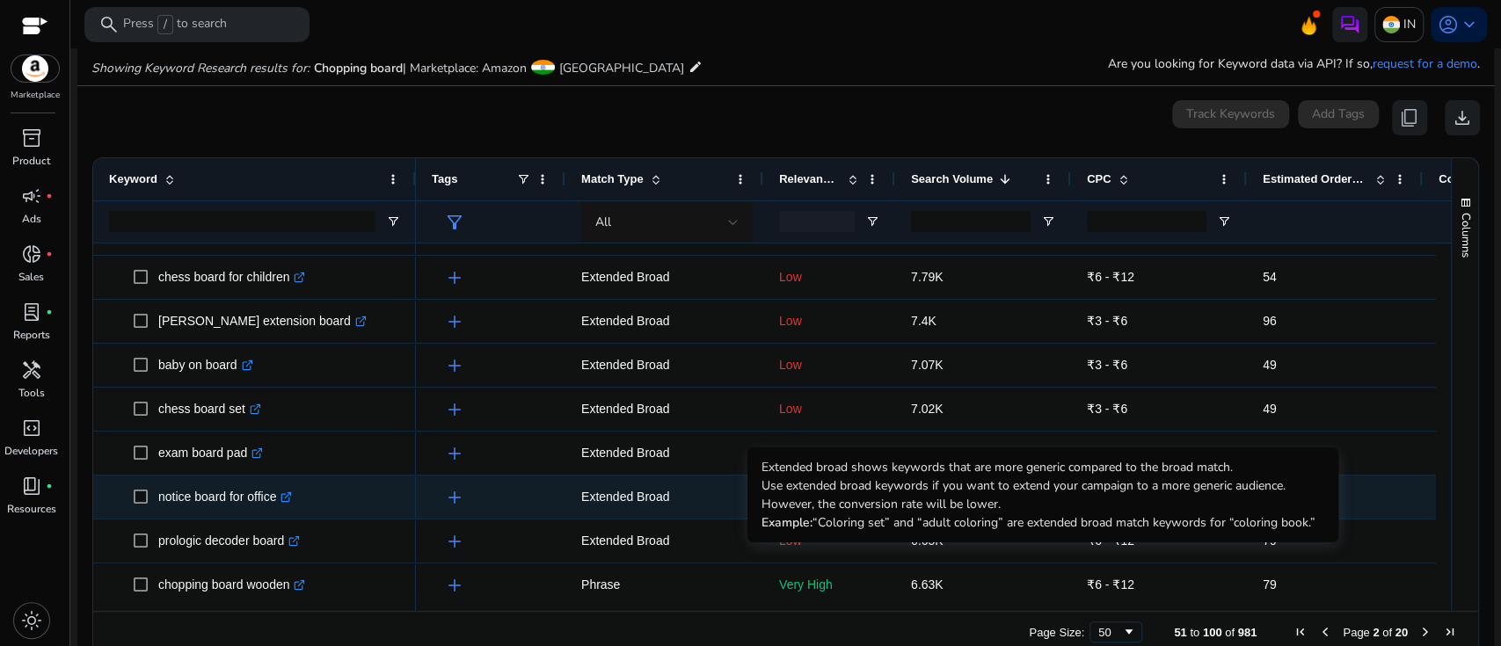
scroll to position [873, 0]
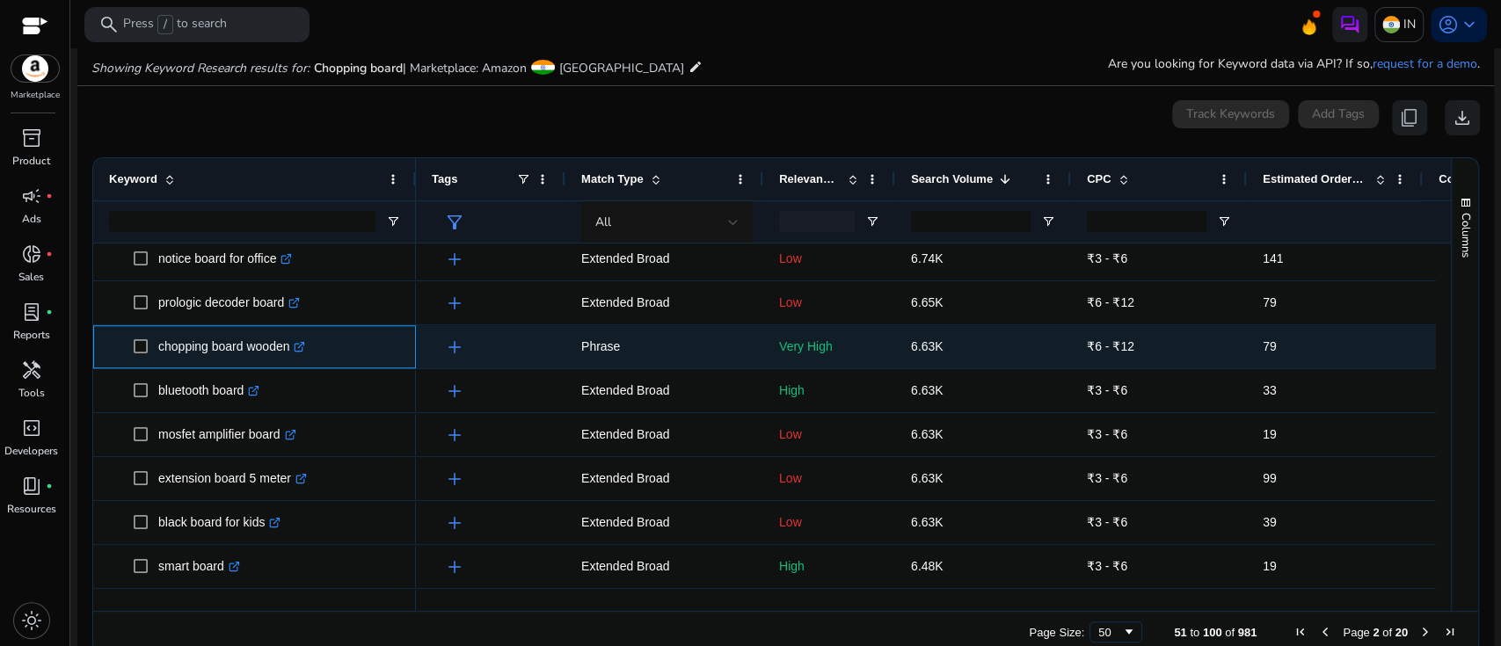
drag, startPoint x: 291, startPoint y: 347, endPoint x: 152, endPoint y: 341, distance: 139.1
click at [152, 341] on span "chopping board wooden .st0{fill:#2c8af8}" at bounding box center [267, 347] width 267 height 36
copy span "chopping board wooden"
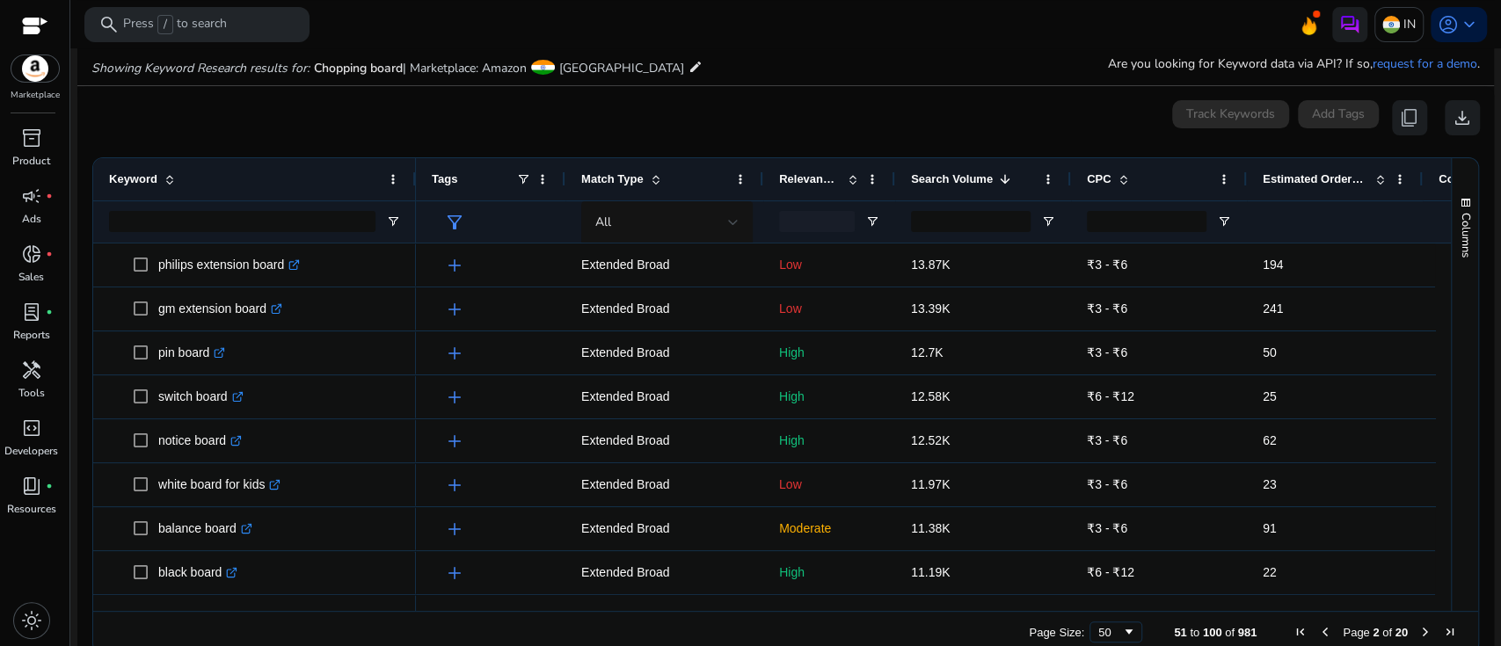
click at [811, 179] on span "Relevance Score" at bounding box center [810, 178] width 62 height 13
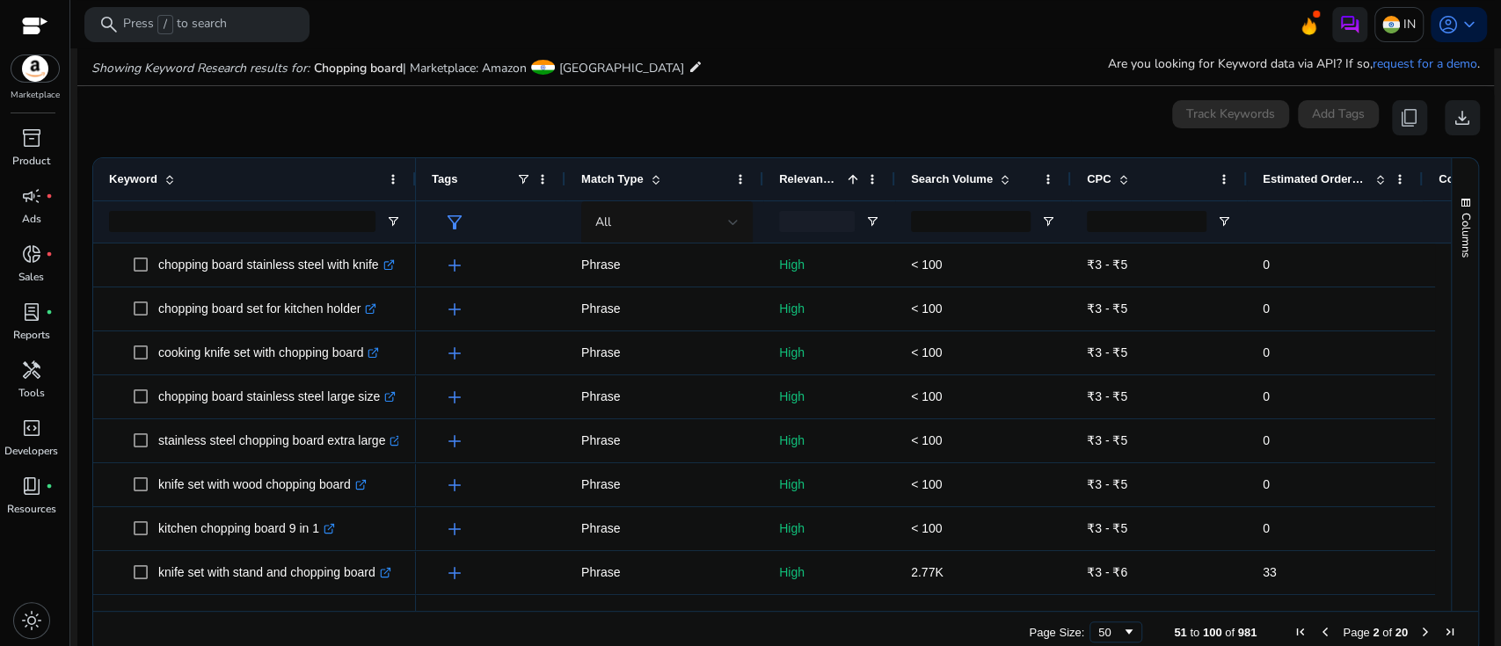
click at [811, 179] on span "Relevance Score" at bounding box center [810, 178] width 62 height 13
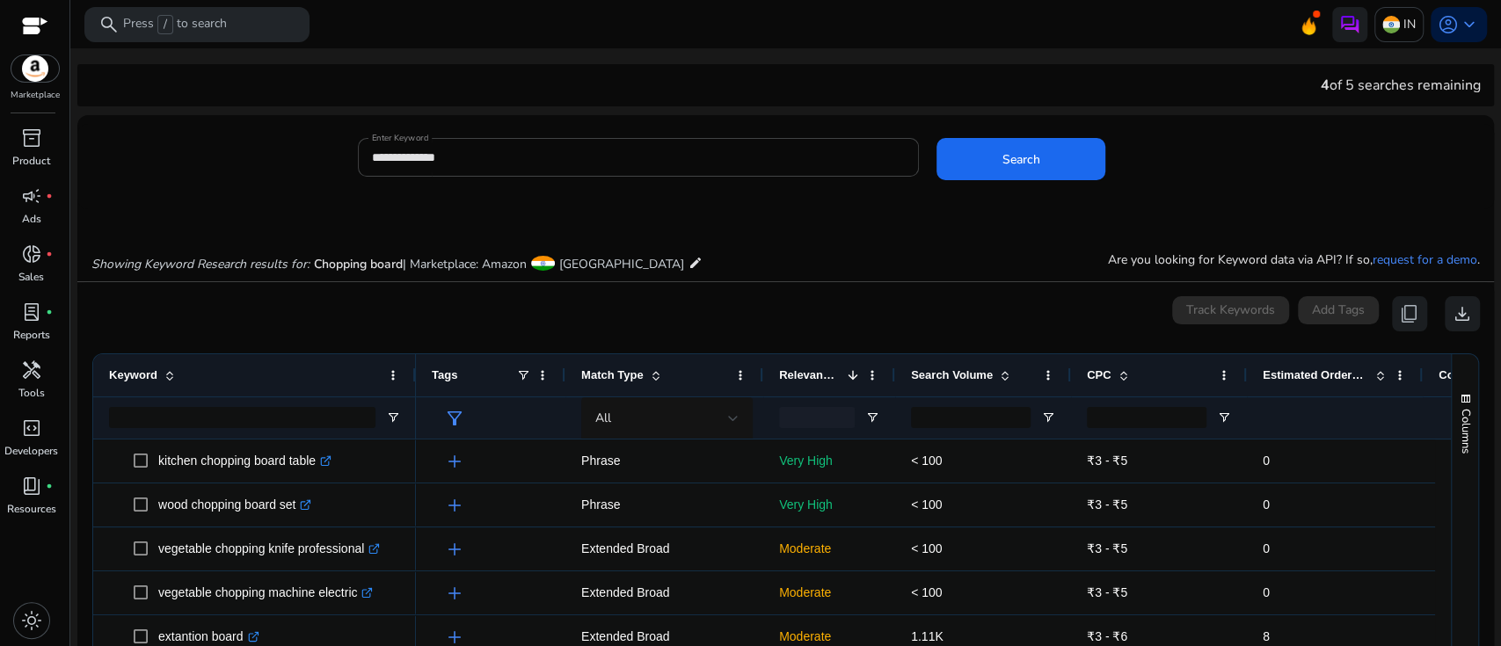
click at [830, 371] on span "Relevance Score" at bounding box center [810, 375] width 62 height 13
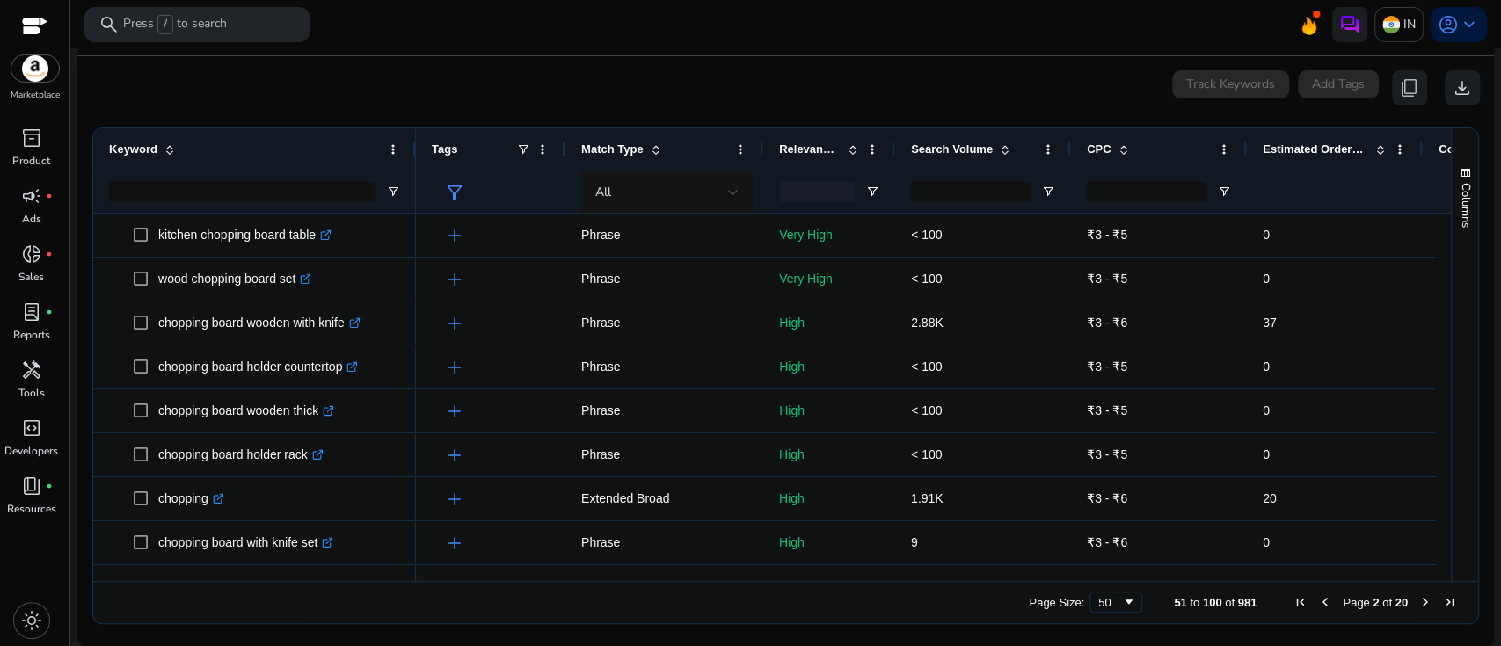
click at [959, 147] on span "Search Volume" at bounding box center [952, 148] width 82 height 13
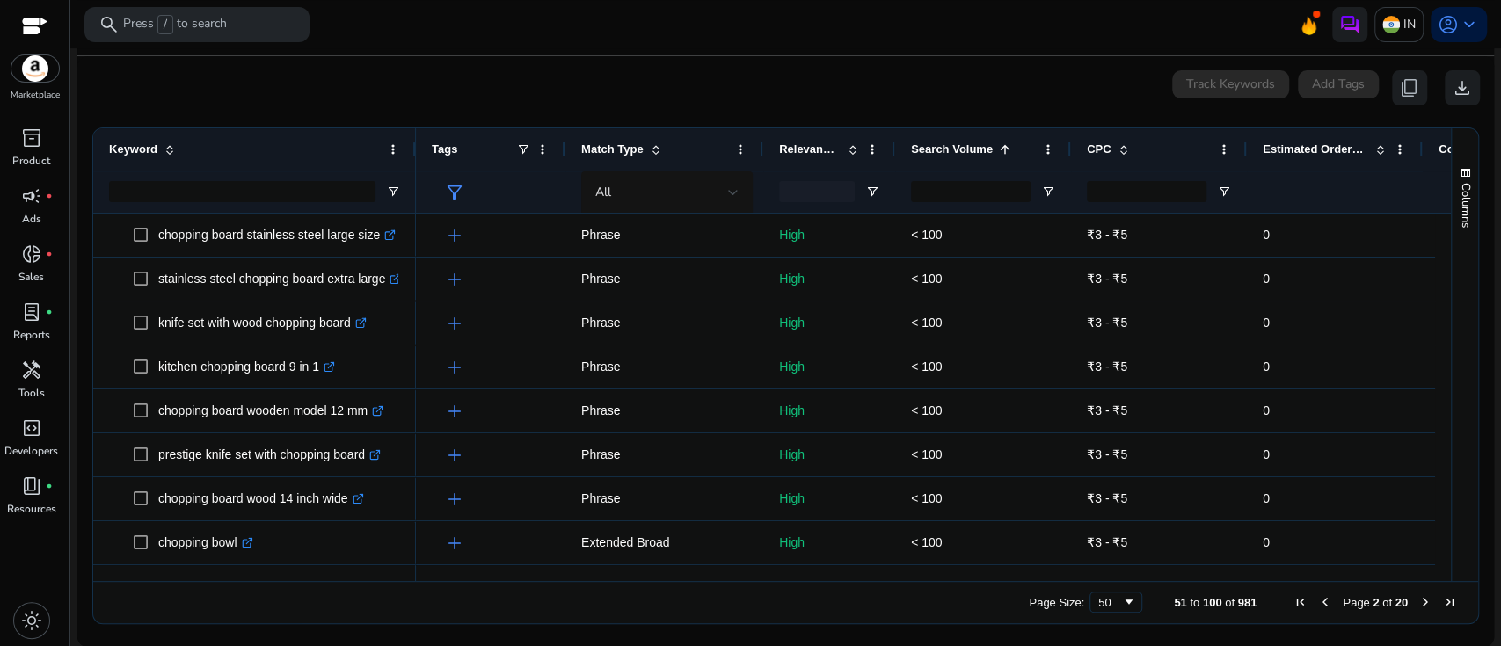
click at [959, 147] on span "Search Volume" at bounding box center [952, 148] width 82 height 13
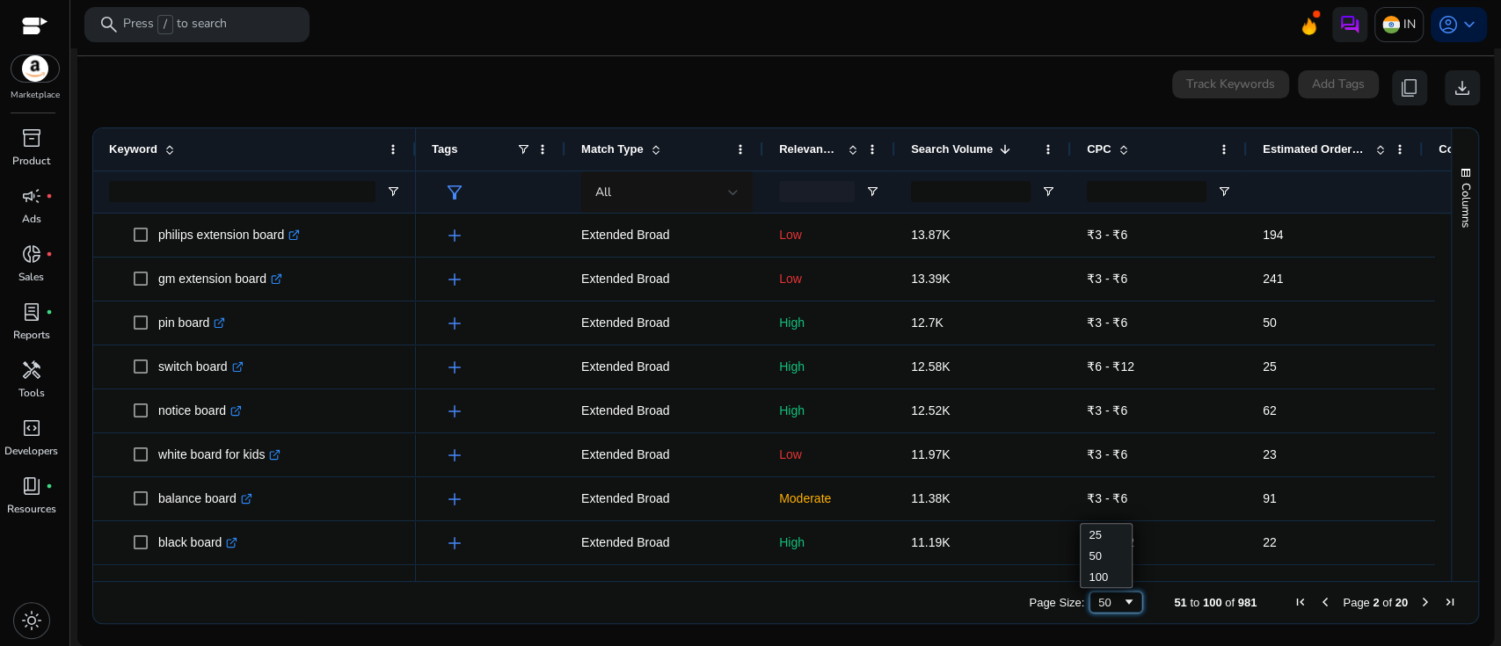
click at [1099, 606] on div "50" at bounding box center [1111, 602] width 24 height 13
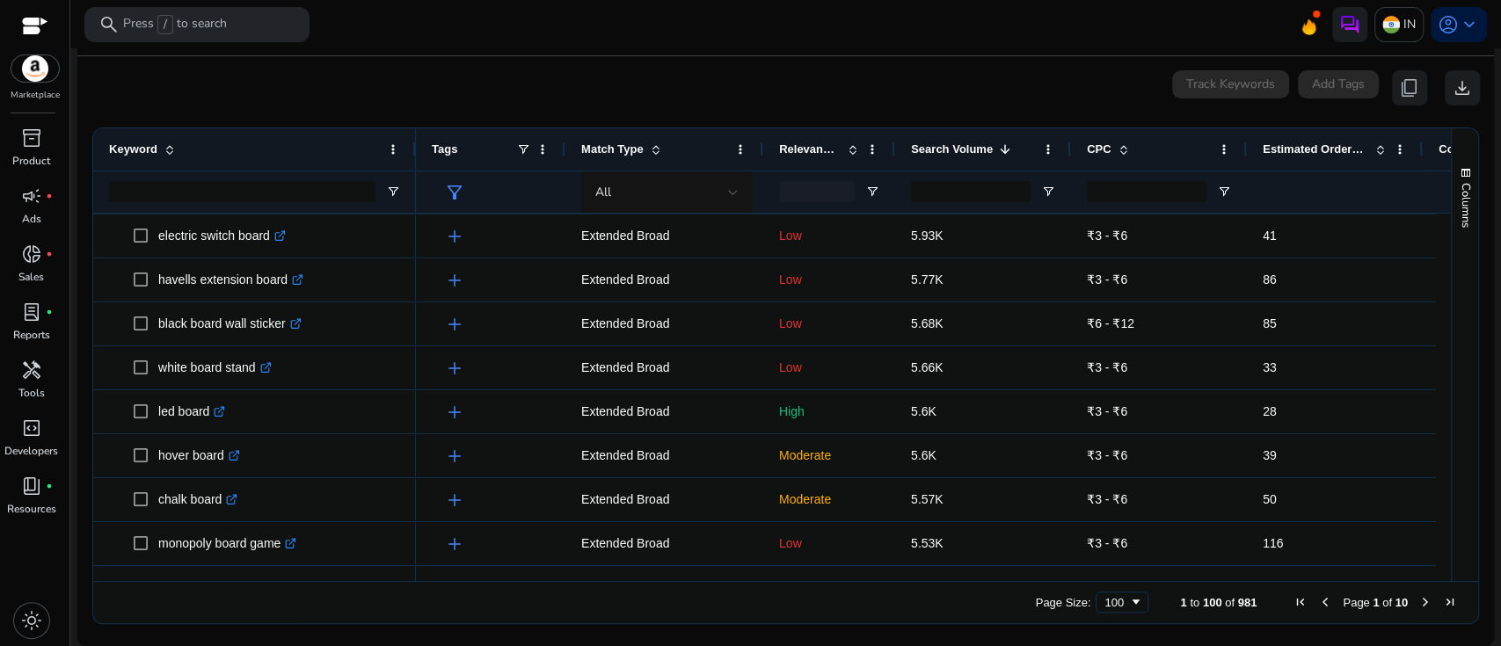
click at [1419, 602] on span "Next Page" at bounding box center [1426, 602] width 14 height 14
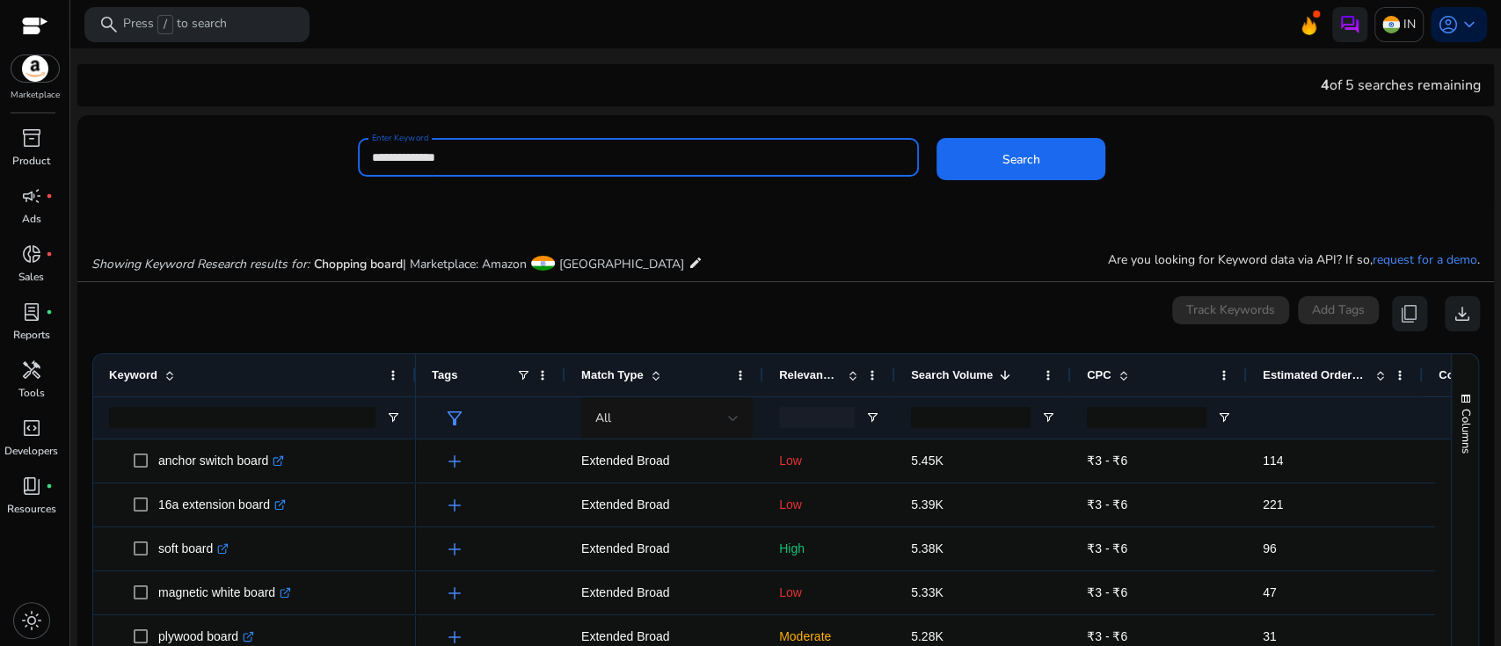
drag, startPoint x: 486, startPoint y: 157, endPoint x: 293, endPoint y: 153, distance: 192.7
click at [293, 153] on div "**********" at bounding box center [778, 166] width 1403 height 57
type input "**********"
click at [1010, 152] on span "Search" at bounding box center [1022, 159] width 38 height 18
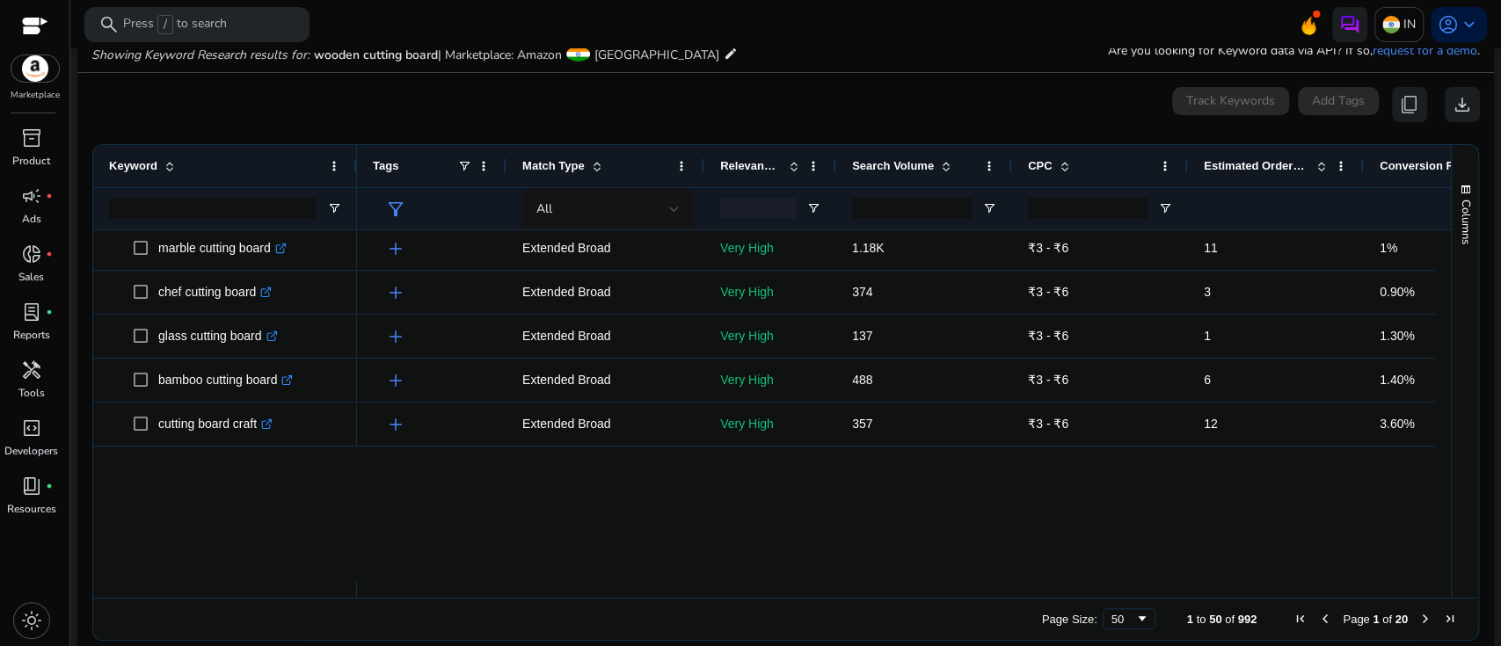
scroll to position [283, 0]
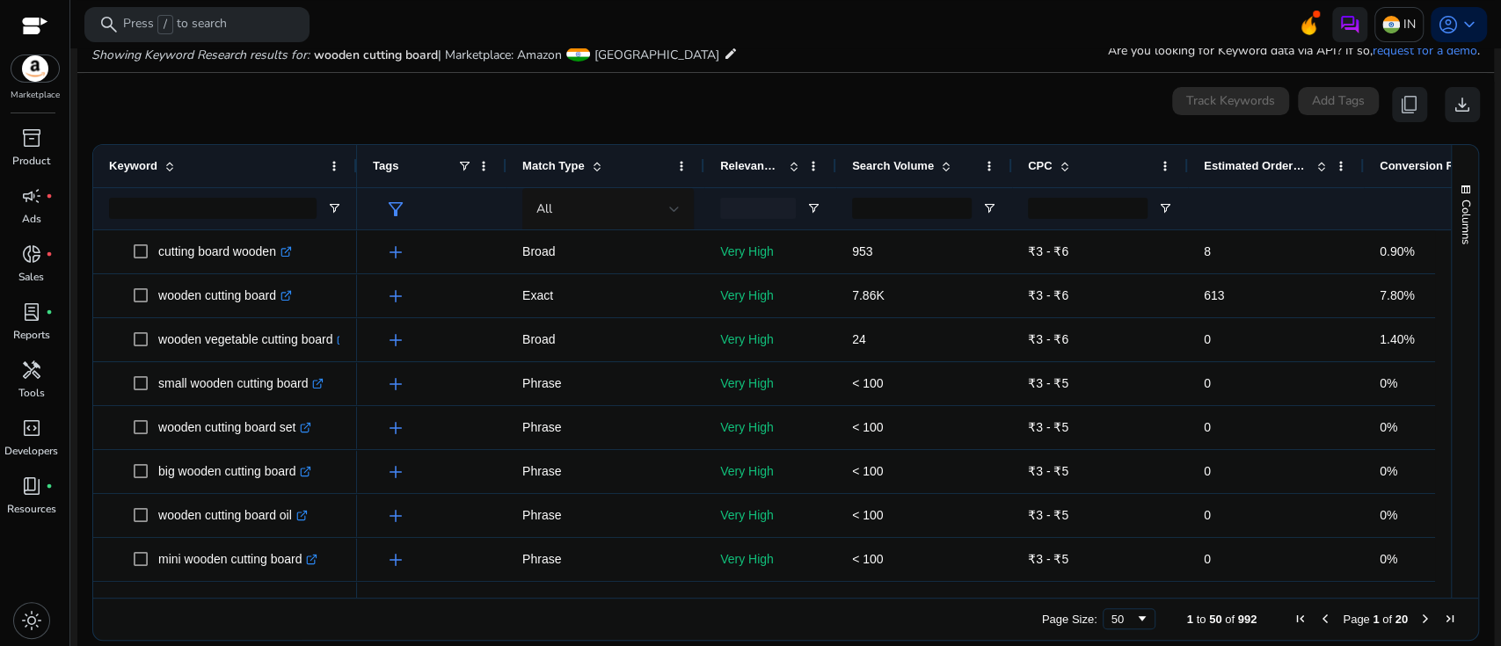
click at [909, 167] on span "Search Volume" at bounding box center [893, 165] width 82 height 13
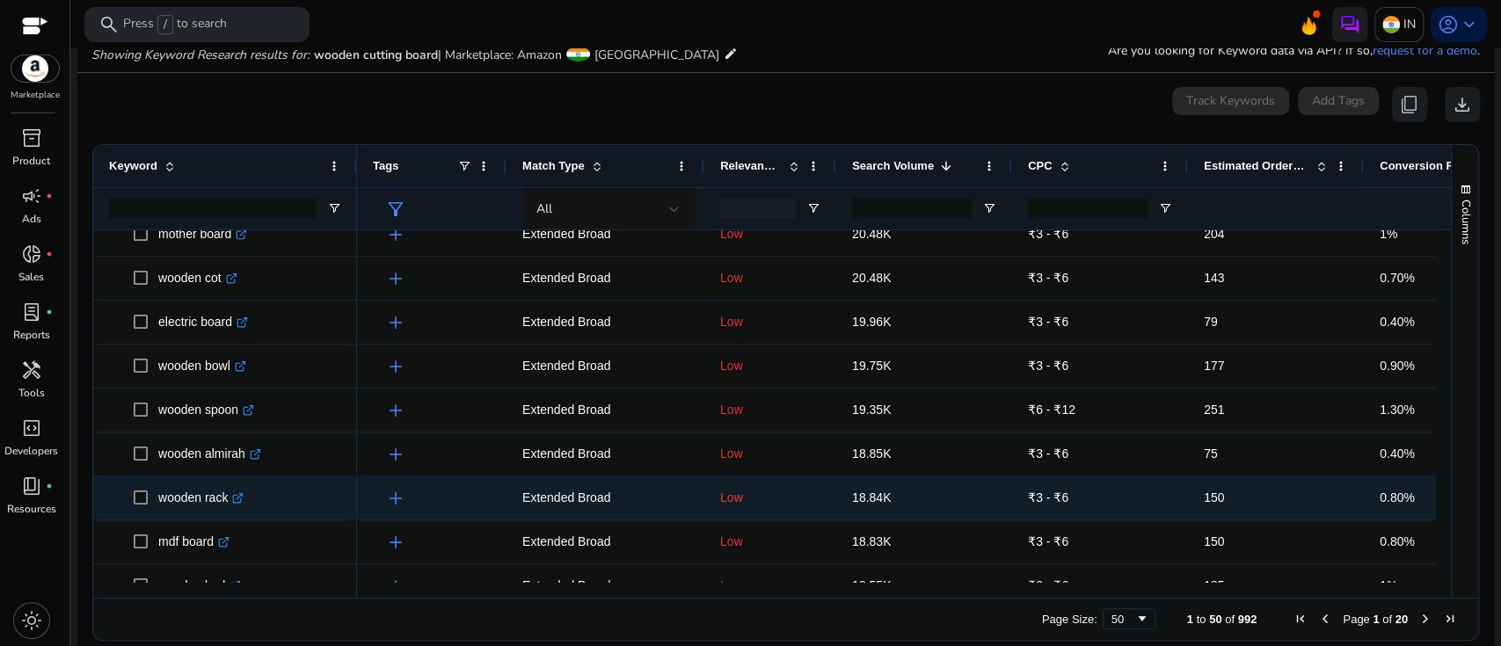
scroll to position [1746, 0]
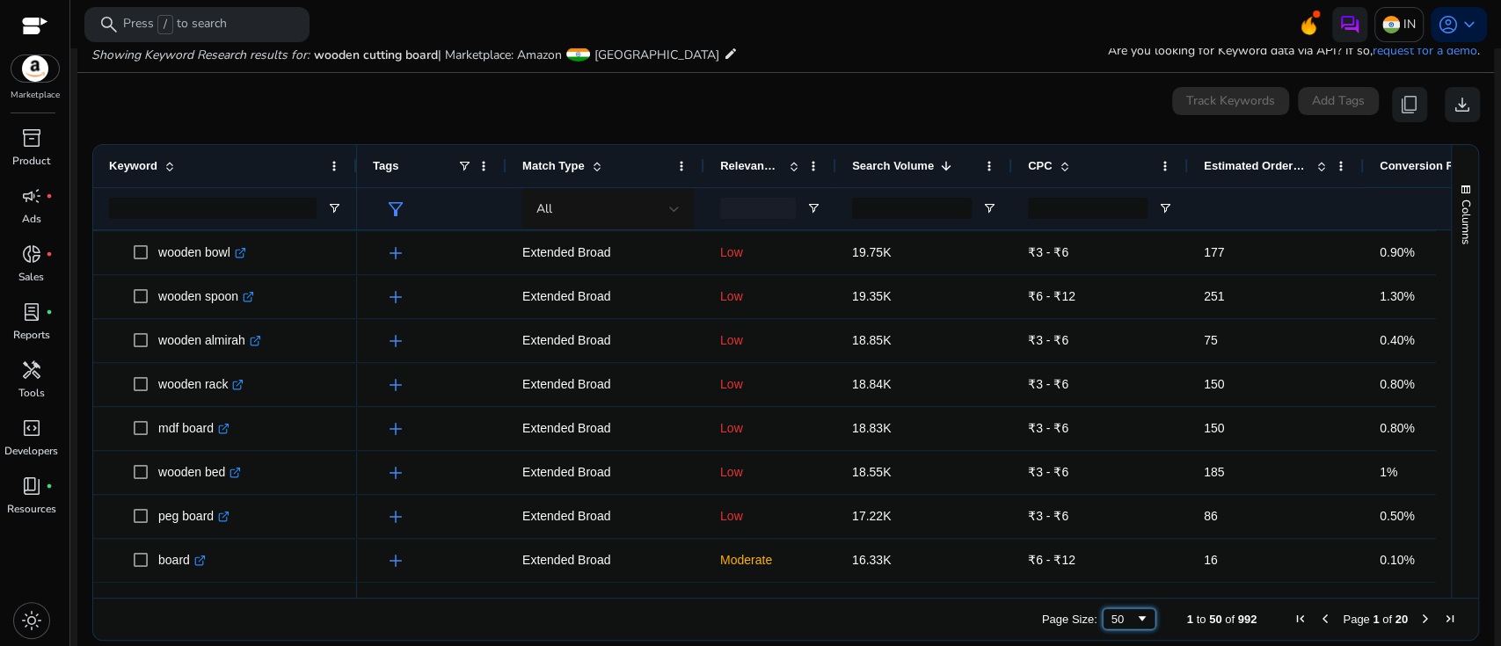
click at [1112, 617] on div "50" at bounding box center [1124, 619] width 24 height 13
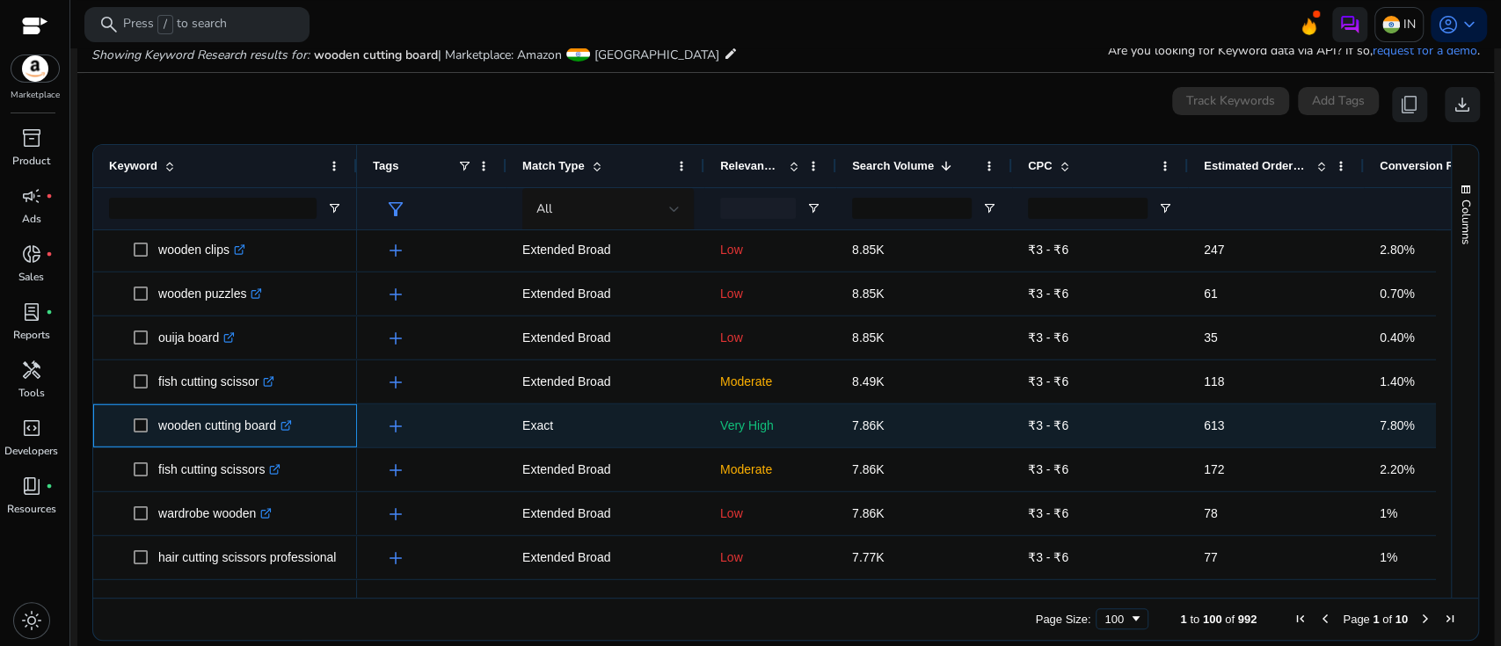
drag, startPoint x: 280, startPoint y: 429, endPoint x: 157, endPoint y: 434, distance: 122.3
click at [158, 434] on p "wooden cutting board .st0{fill:#2c8af8}" at bounding box center [225, 426] width 134 height 36
copy p "wooden cutting board"
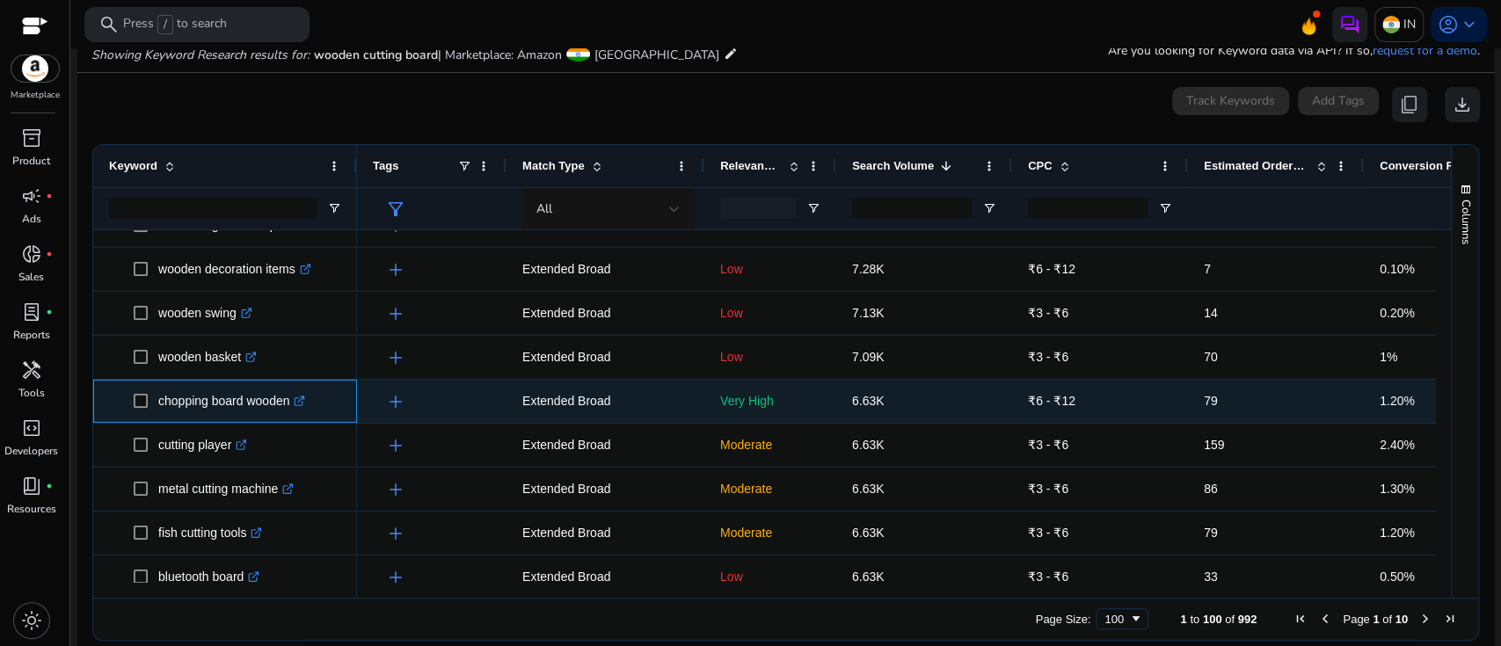
click at [145, 406] on span "chopping board wooden .st0{fill:#2c8af8}" at bounding box center [238, 401] width 208 height 36
copy span "chopping board wooden"
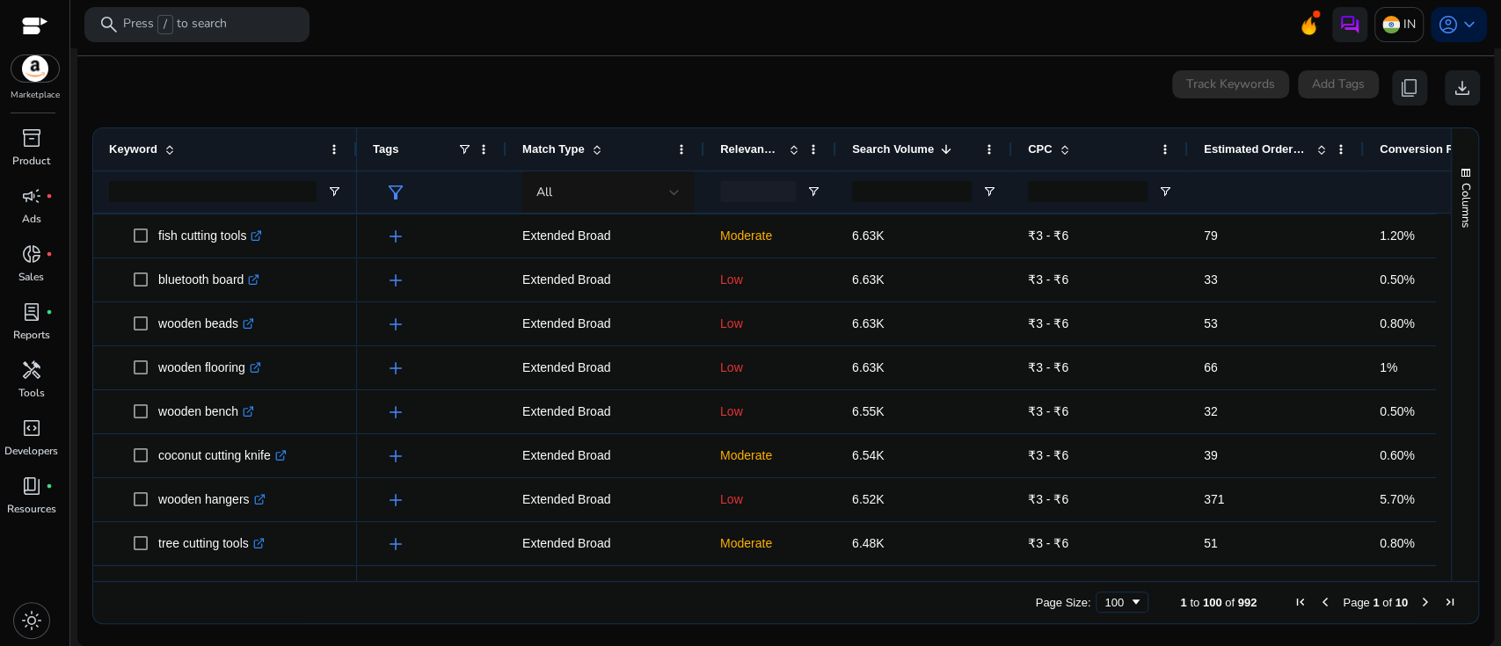
click at [1420, 598] on span "Next Page" at bounding box center [1426, 602] width 14 height 14
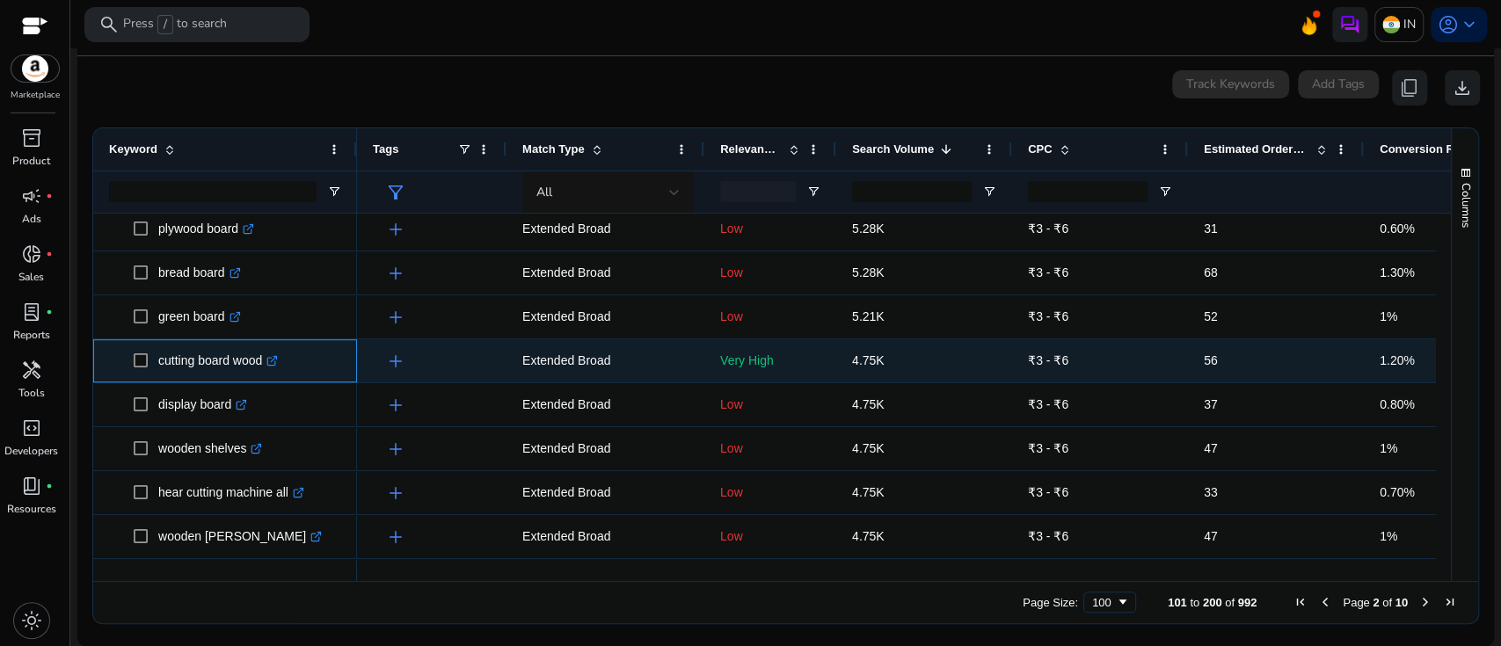
drag, startPoint x: 267, startPoint y: 355, endPoint x: 156, endPoint y: 358, distance: 110.9
click at [156, 358] on span "cutting board wood .st0{fill:#2c8af8}" at bounding box center [238, 361] width 208 height 36
copy span "cutting board wood"
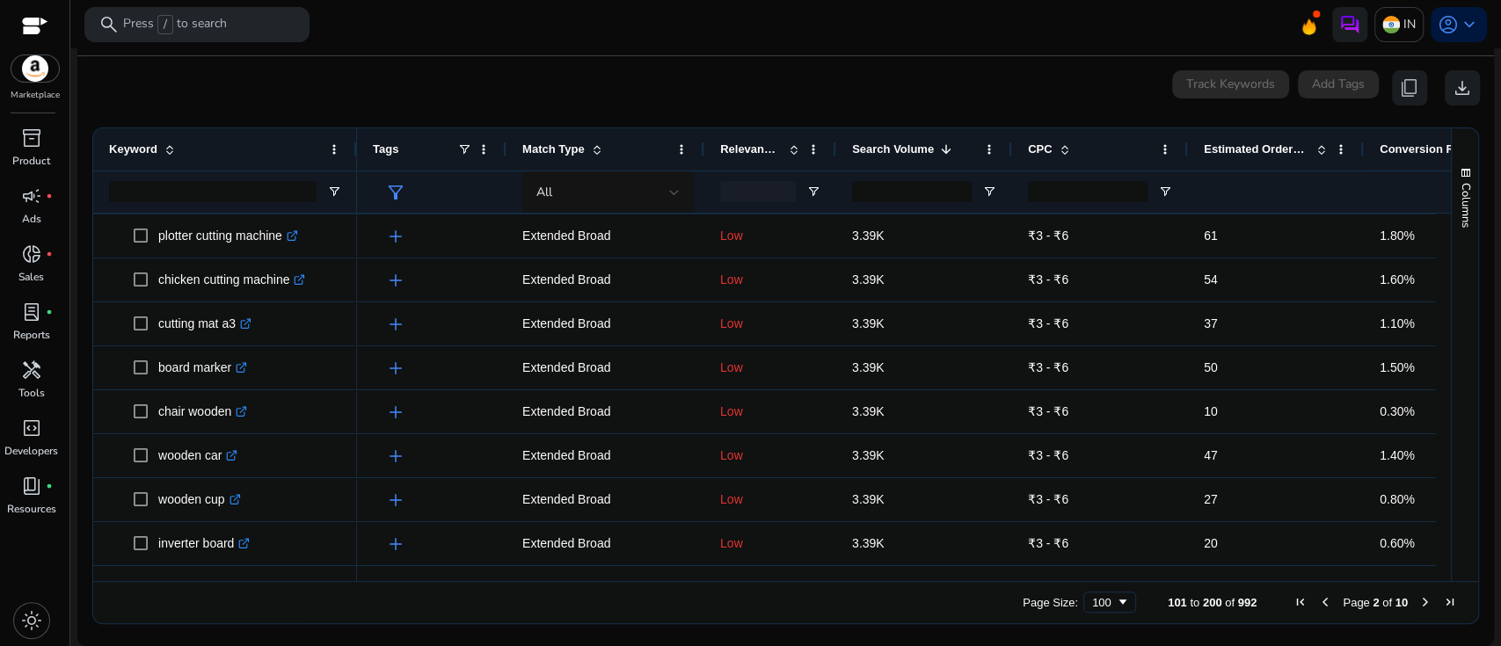
click at [1419, 602] on span "Next Page" at bounding box center [1426, 602] width 14 height 14
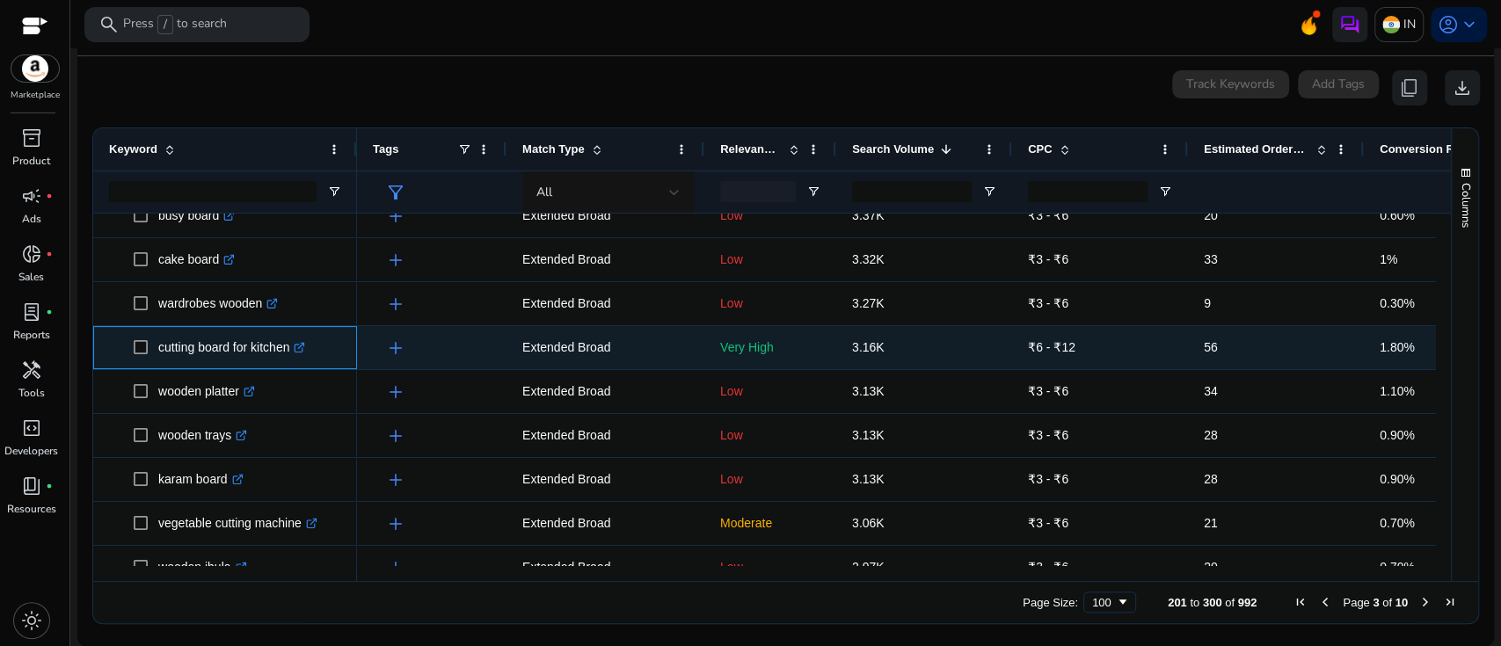
drag, startPoint x: 292, startPoint y: 348, endPoint x: 157, endPoint y: 353, distance: 134.6
click at [158, 353] on p "cutting board for kitchen .st0{fill:#2c8af8}" at bounding box center [231, 348] width 147 height 36
copy p "cutting board for kitchen"
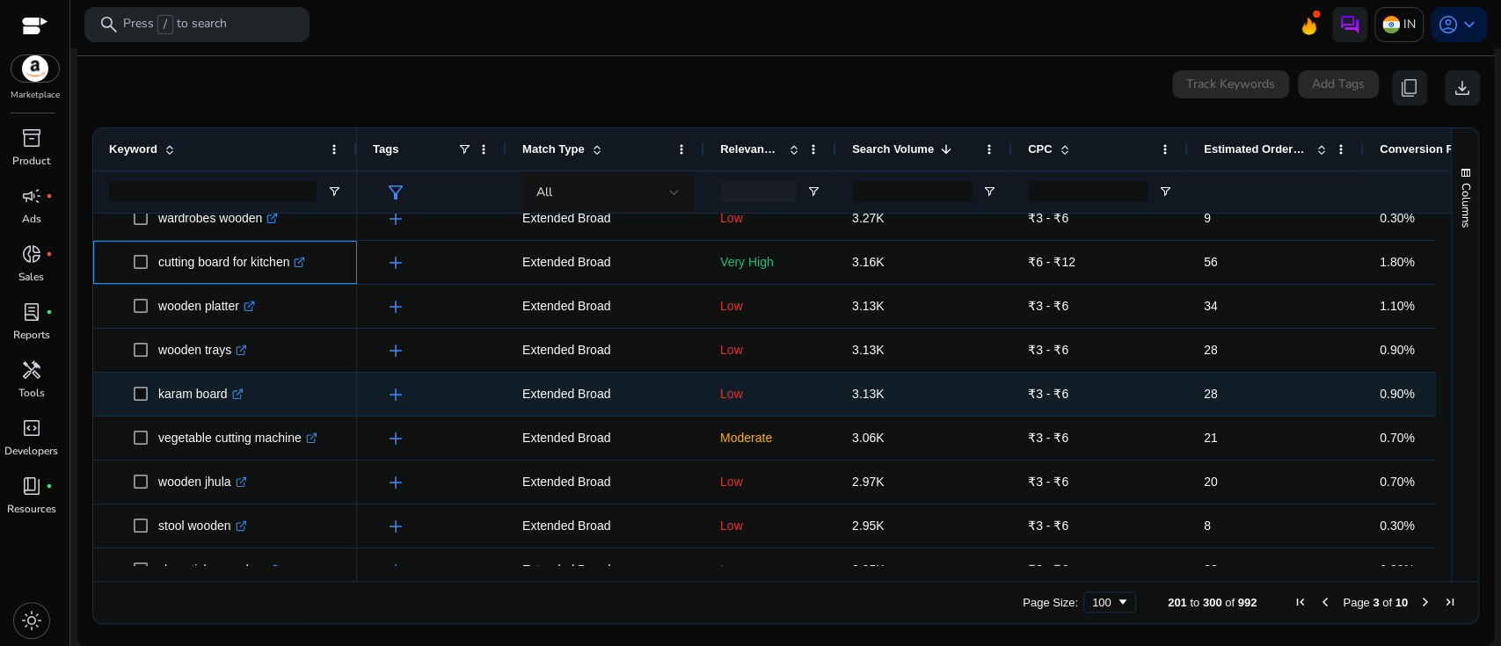
scroll to position [325, 0]
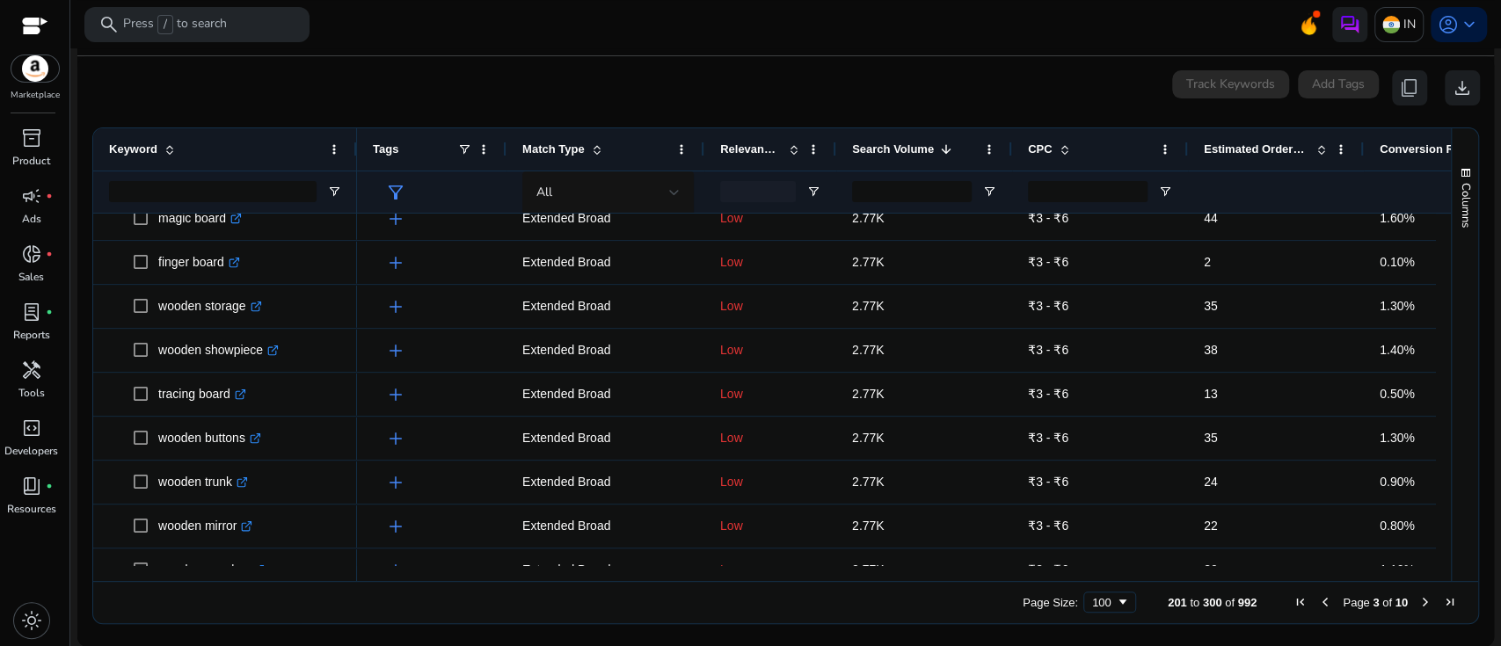
click at [576, 152] on span "Match Type" at bounding box center [553, 148] width 62 height 13
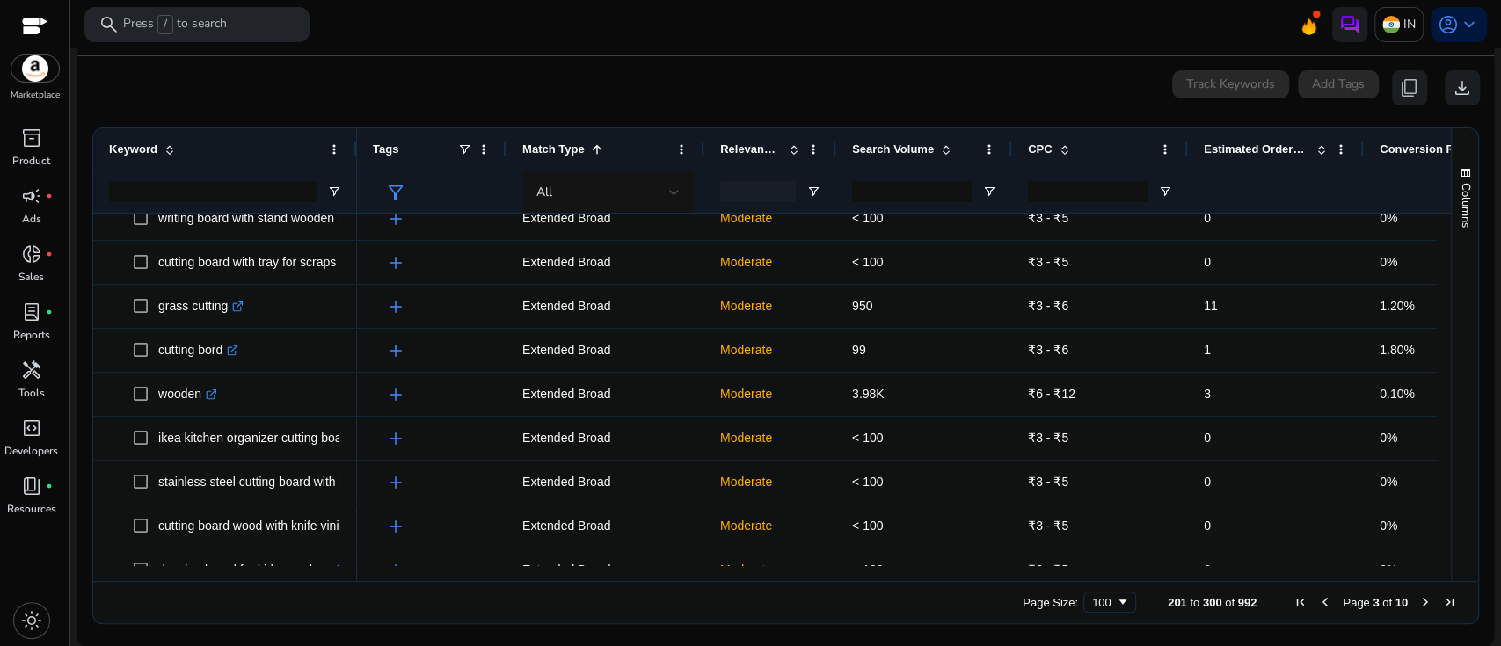
click at [576, 152] on span "Match Type" at bounding box center [553, 148] width 62 height 13
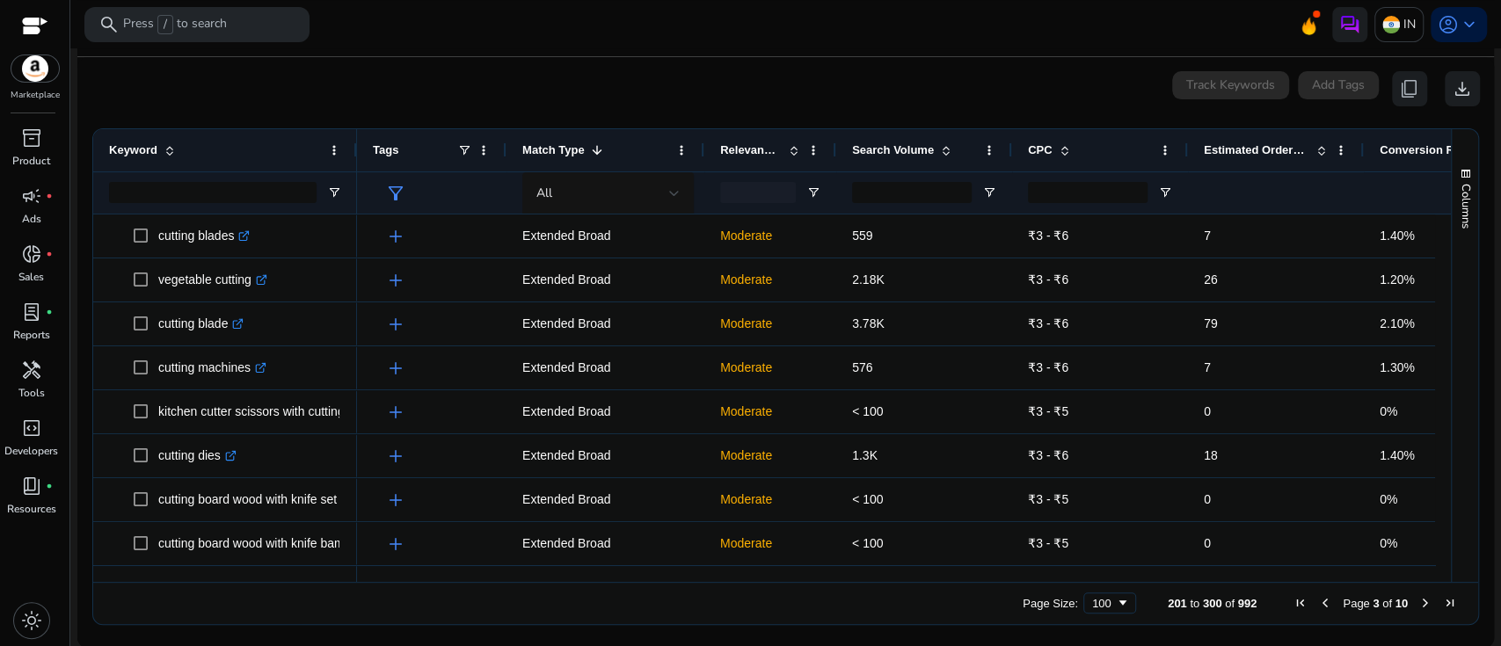
click at [1294, 603] on span "First Page" at bounding box center [1301, 603] width 14 height 14
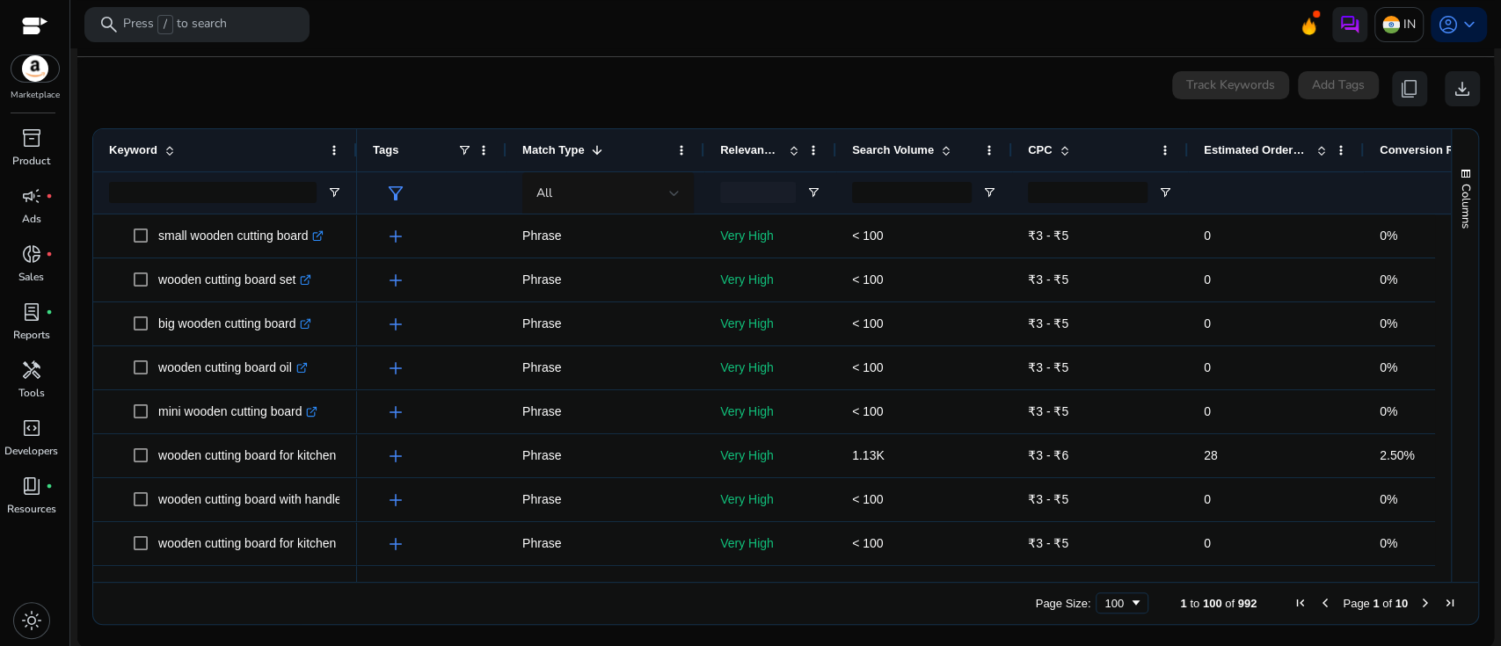
click at [570, 150] on span "Match Type" at bounding box center [553, 149] width 62 height 13
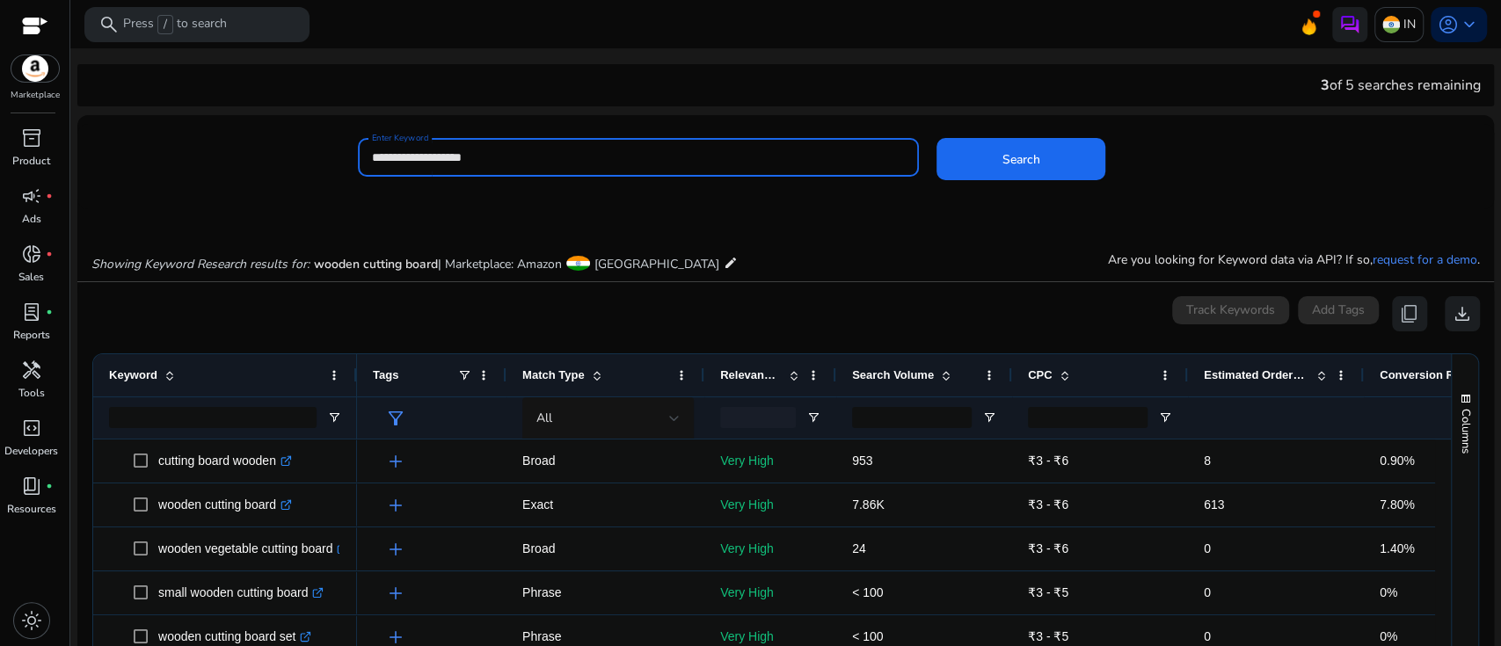
click at [503, 158] on input "**********" at bounding box center [638, 157] width 533 height 19
type input "*"
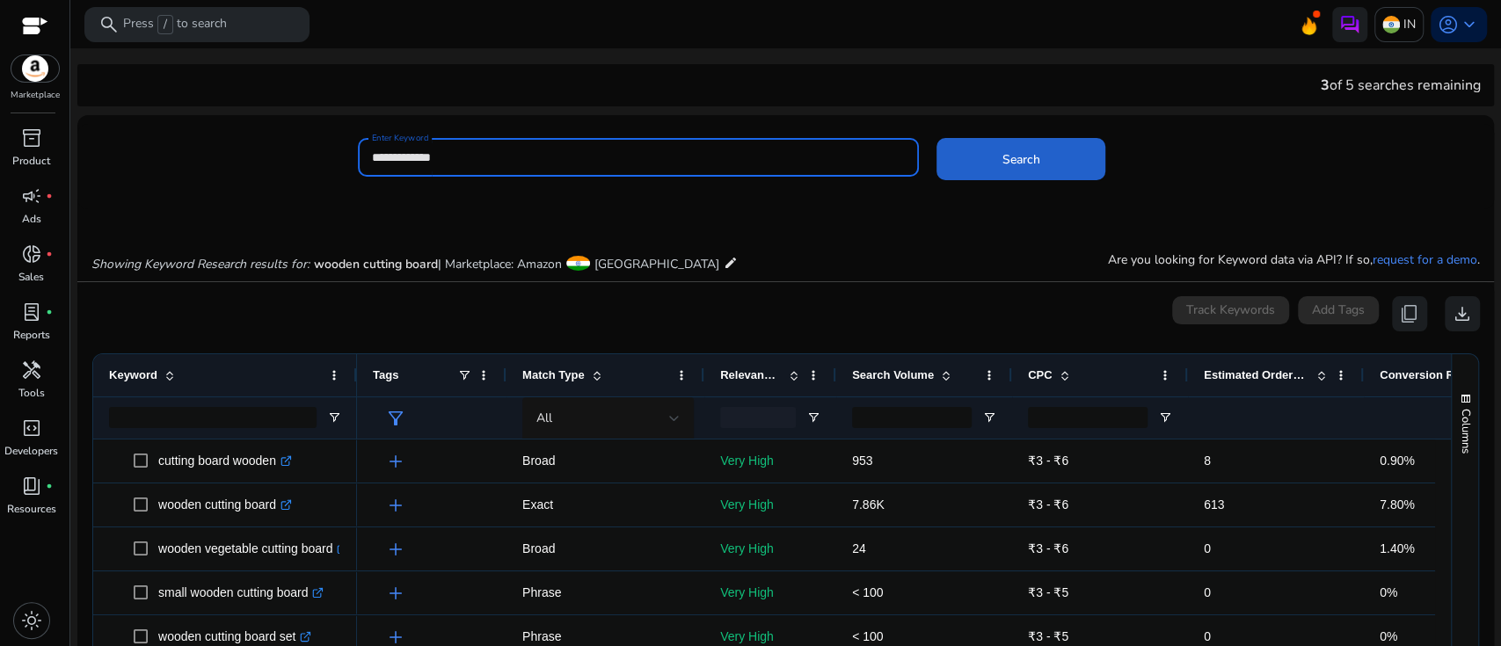
type input "**********"
click at [994, 153] on span at bounding box center [1021, 159] width 169 height 42
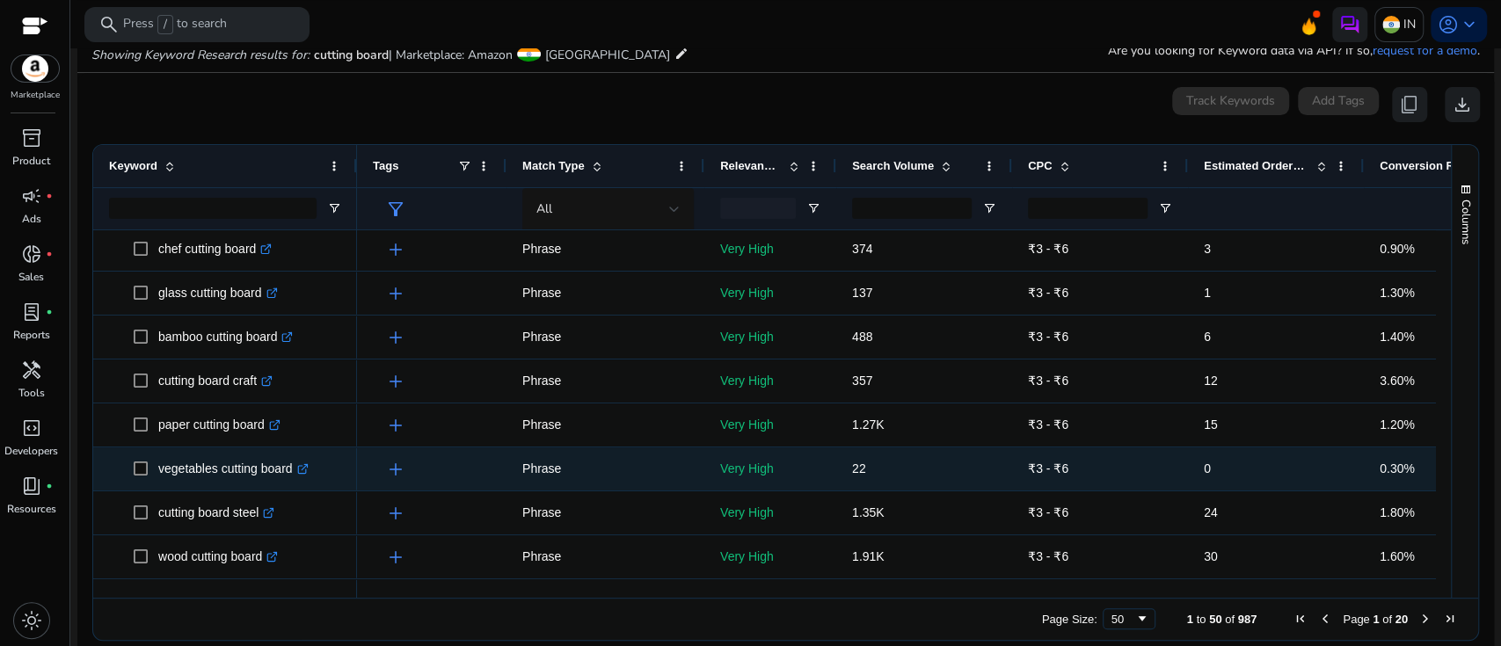
scroll to position [531, 0]
